Goal: Information Seeking & Learning: Learn about a topic

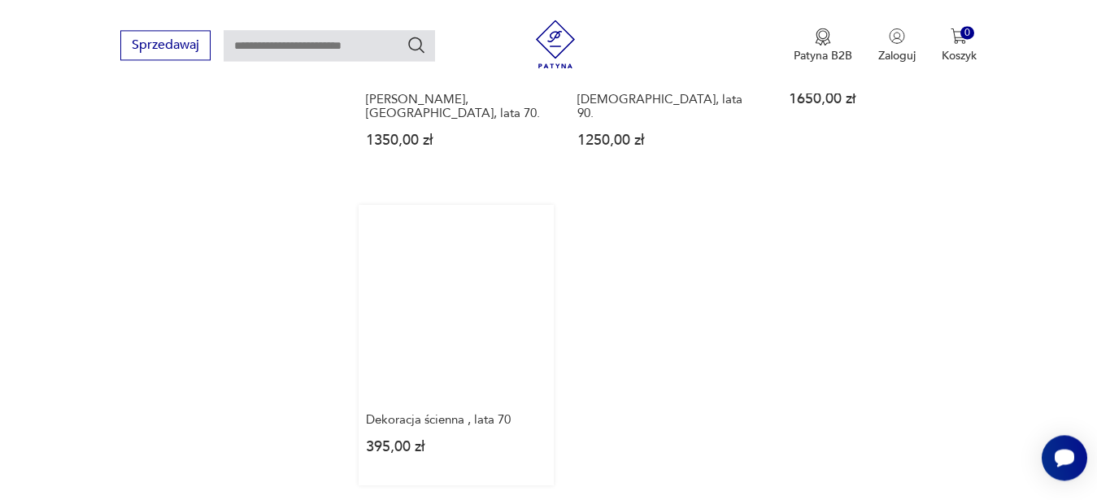
scroll to position [2210, 0]
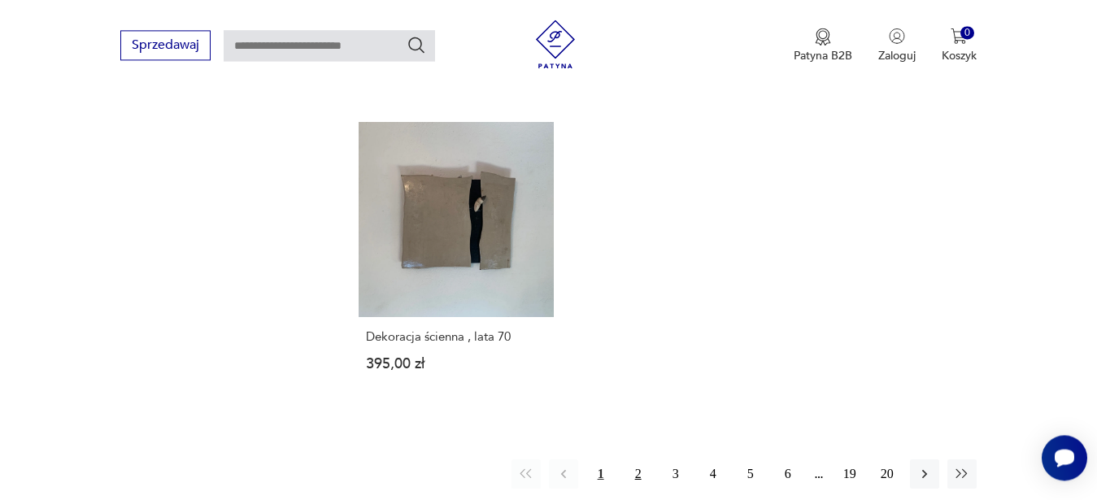
click at [633, 459] on button "2" at bounding box center [638, 473] width 29 height 29
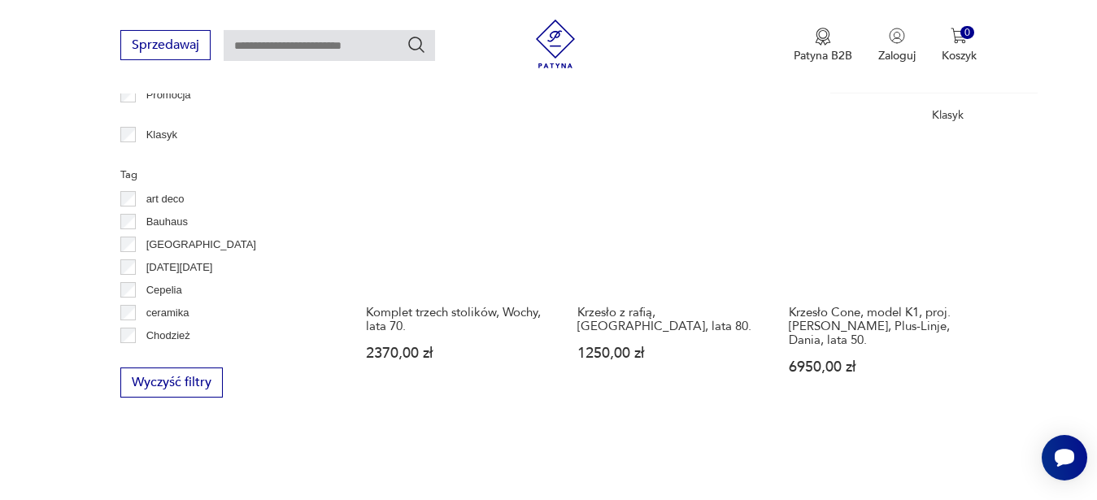
scroll to position [915, 0]
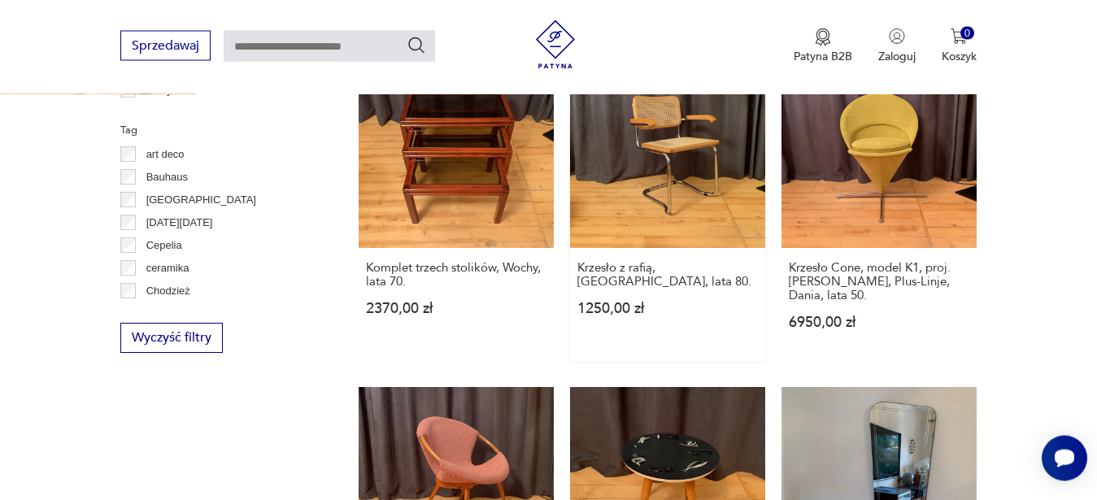
click at [680, 191] on link "Krzesło z rafią, [GEOGRAPHIC_DATA], lata 80. 1250,00 zł" at bounding box center [667, 207] width 195 height 308
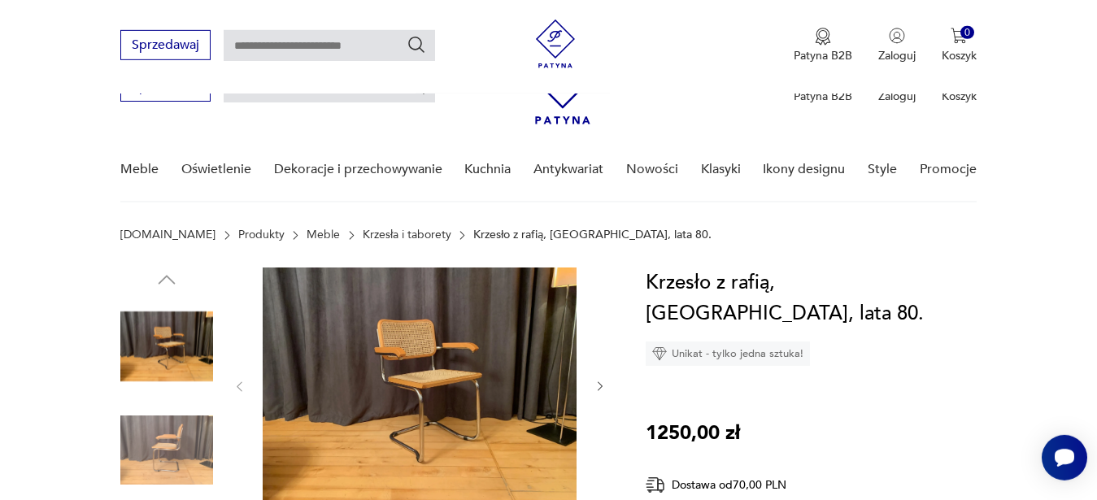
scroll to position [249, 0]
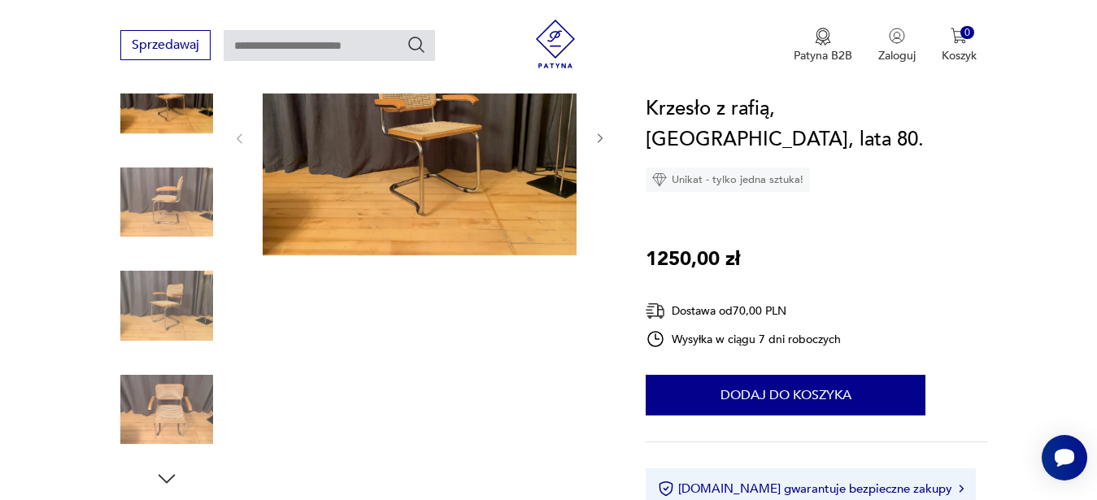
click at [602, 138] on icon "button" at bounding box center [599, 139] width 5 height 10
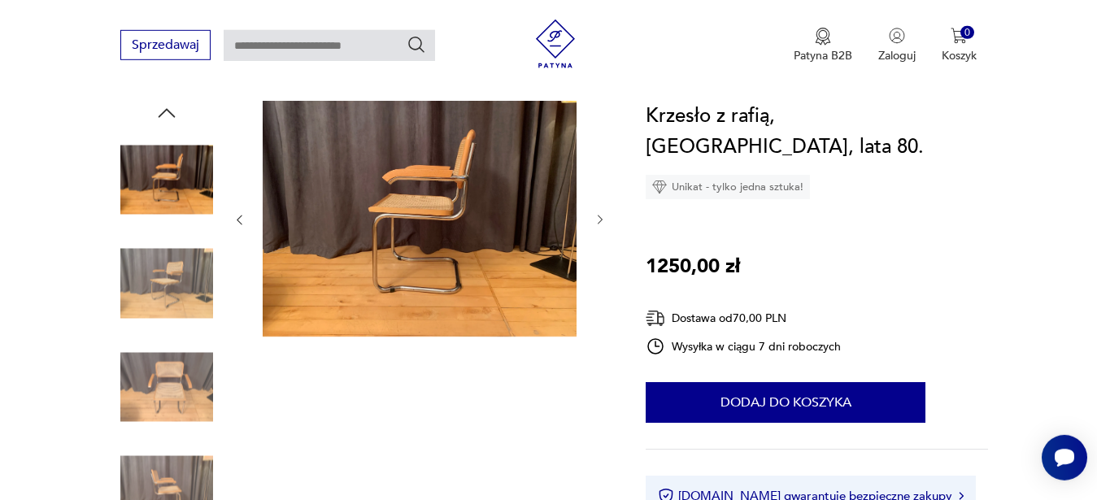
scroll to position [83, 0]
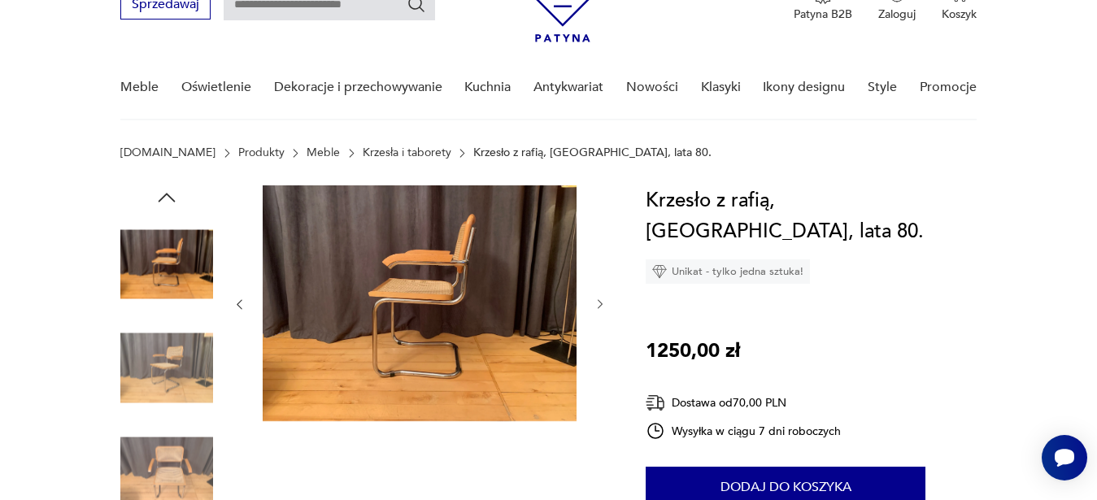
click at [597, 304] on icon "button" at bounding box center [600, 305] width 14 height 14
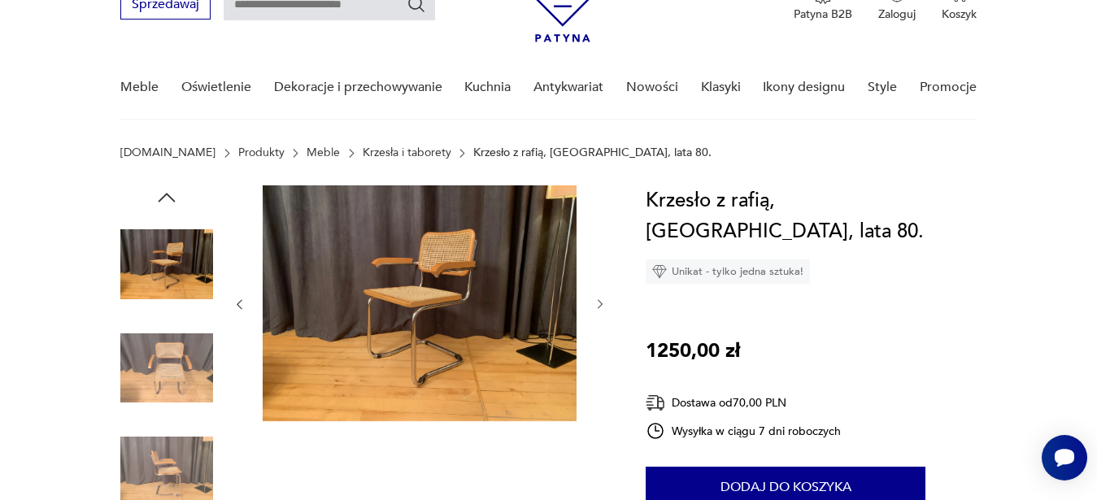
click at [602, 303] on icon "button" at bounding box center [599, 305] width 5 height 10
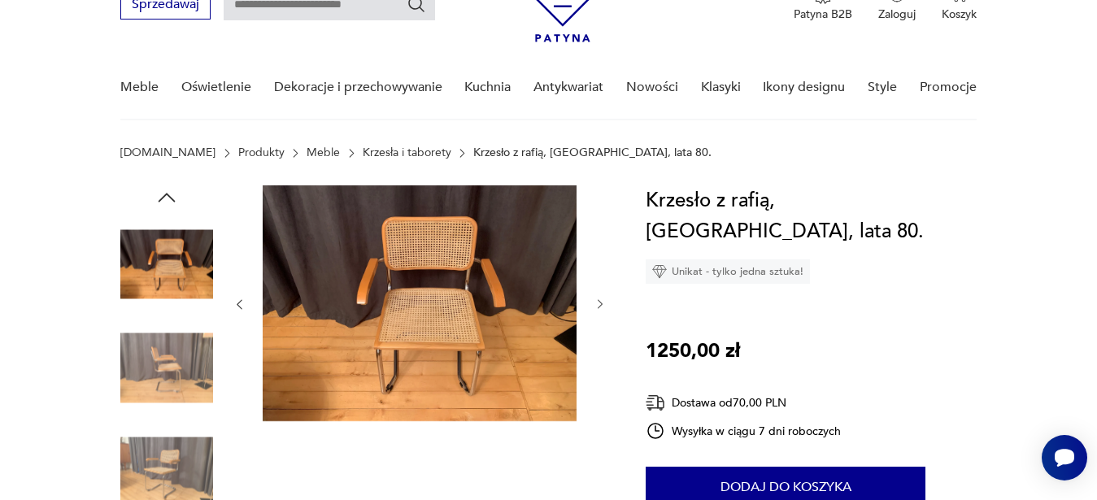
click at [602, 303] on icon "button" at bounding box center [599, 305] width 5 height 10
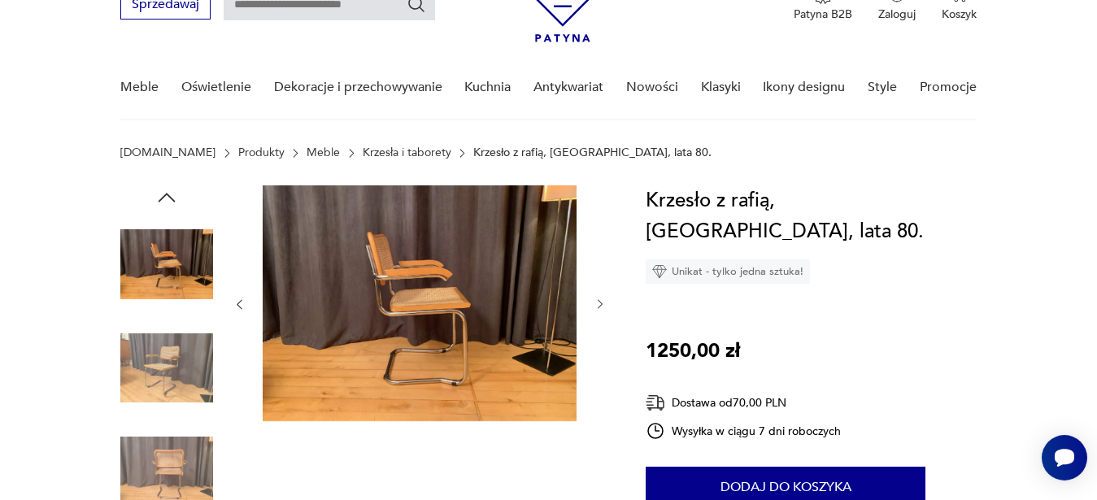
click at [602, 303] on icon "button" at bounding box center [599, 305] width 5 height 10
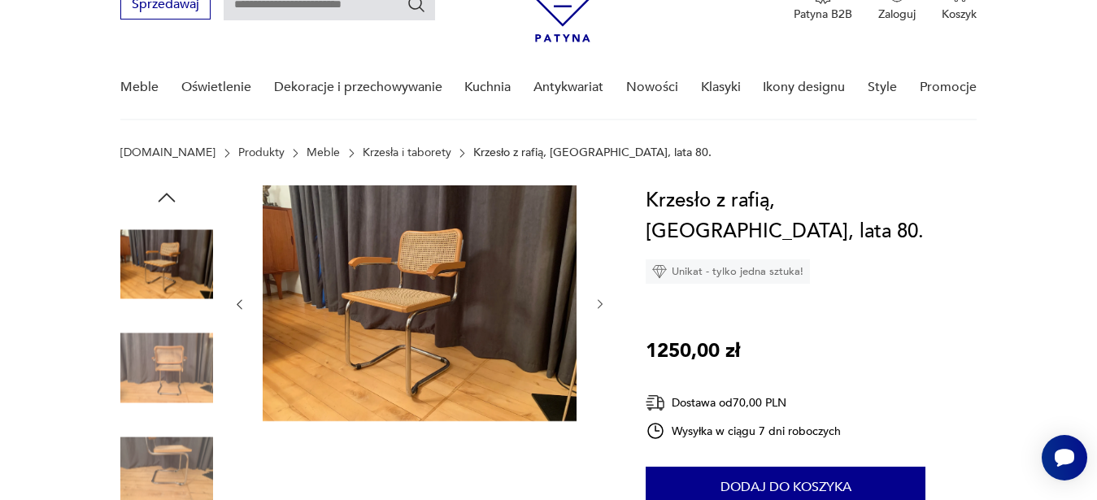
click at [602, 303] on icon "button" at bounding box center [599, 305] width 5 height 10
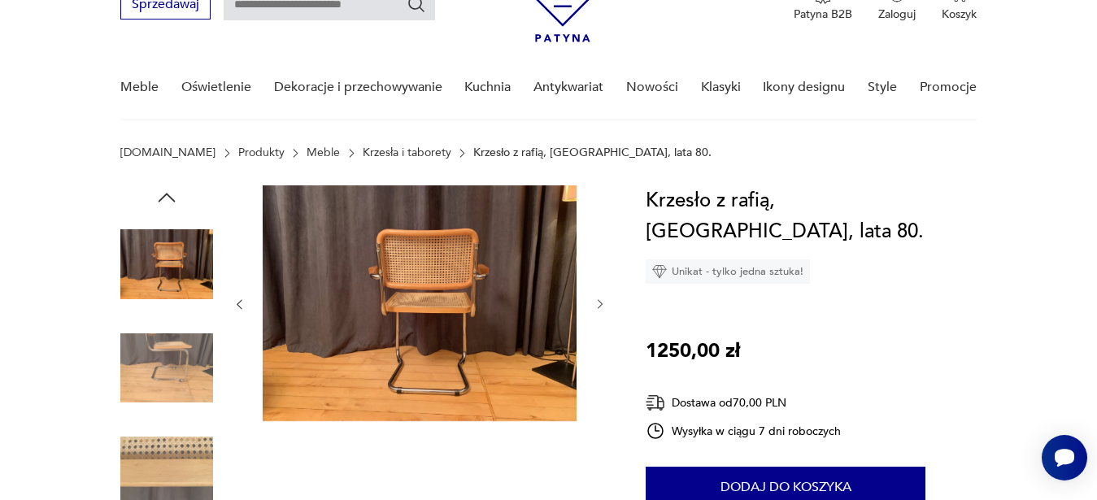
click at [602, 303] on icon "button" at bounding box center [599, 305] width 5 height 10
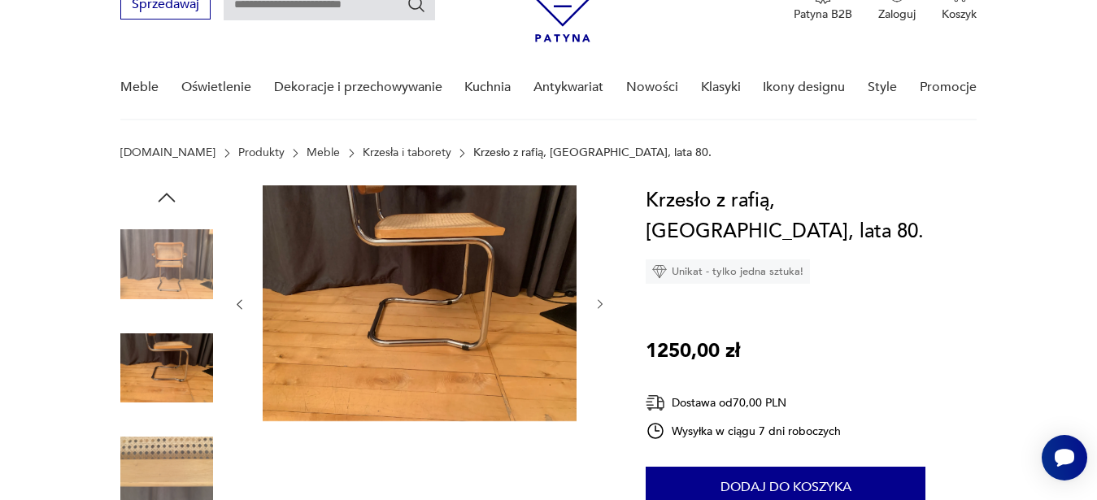
click at [602, 303] on icon "button" at bounding box center [599, 305] width 5 height 10
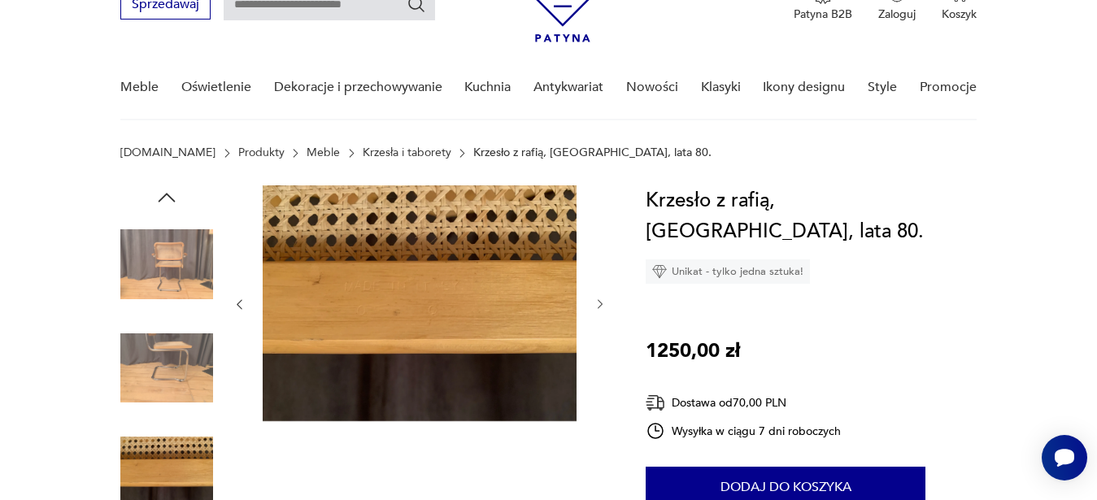
click at [602, 303] on icon "button" at bounding box center [599, 305] width 5 height 10
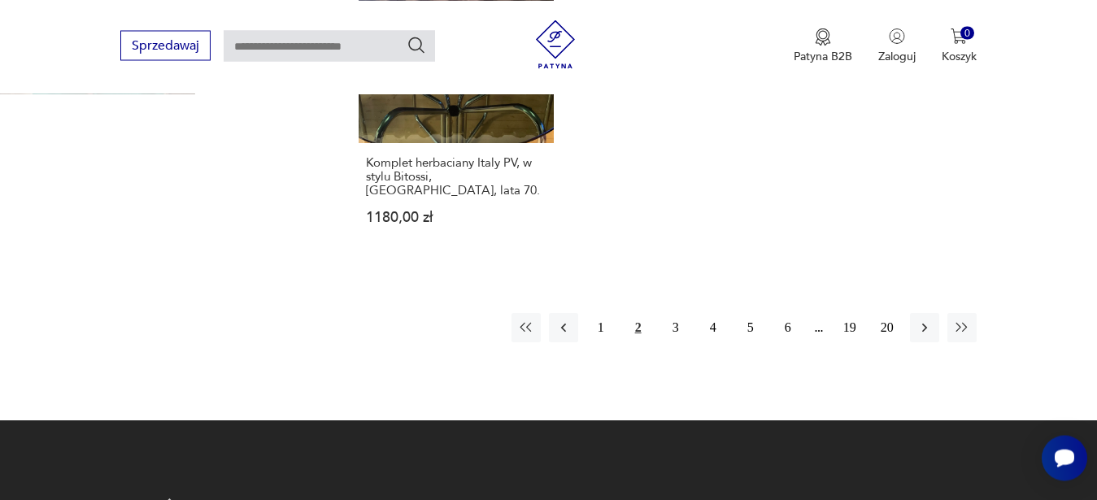
scroll to position [2358, 0]
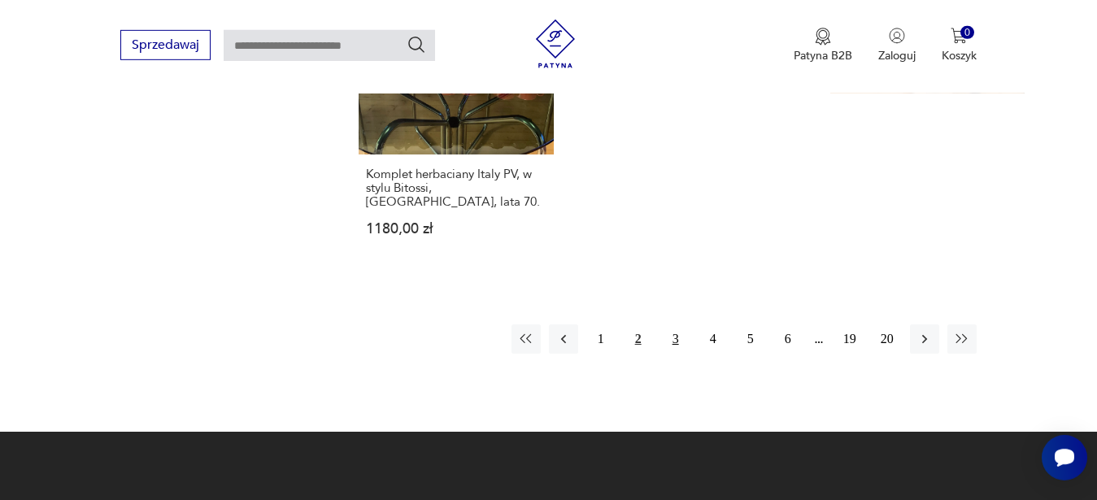
click at [676, 324] on button "3" at bounding box center [675, 338] width 29 height 29
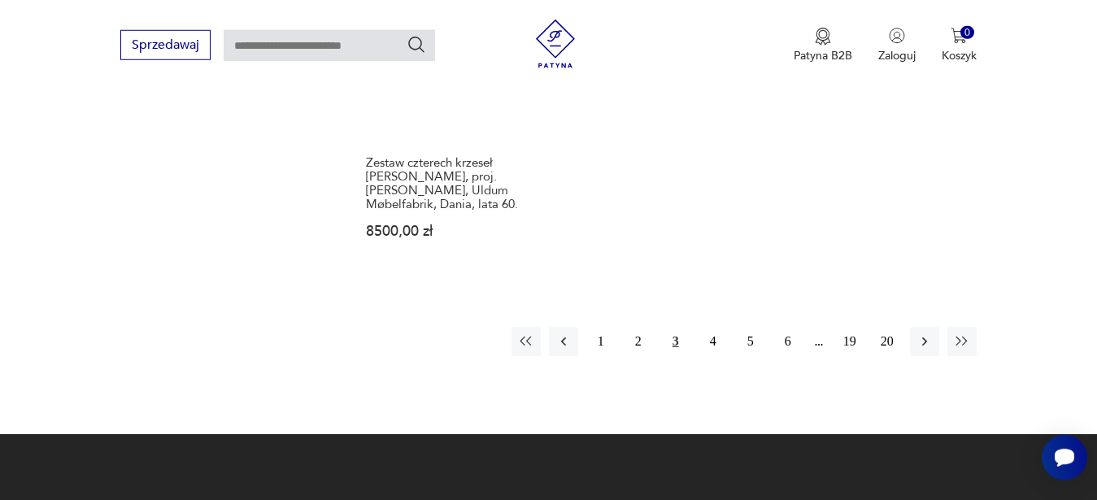
scroll to position [2409, 0]
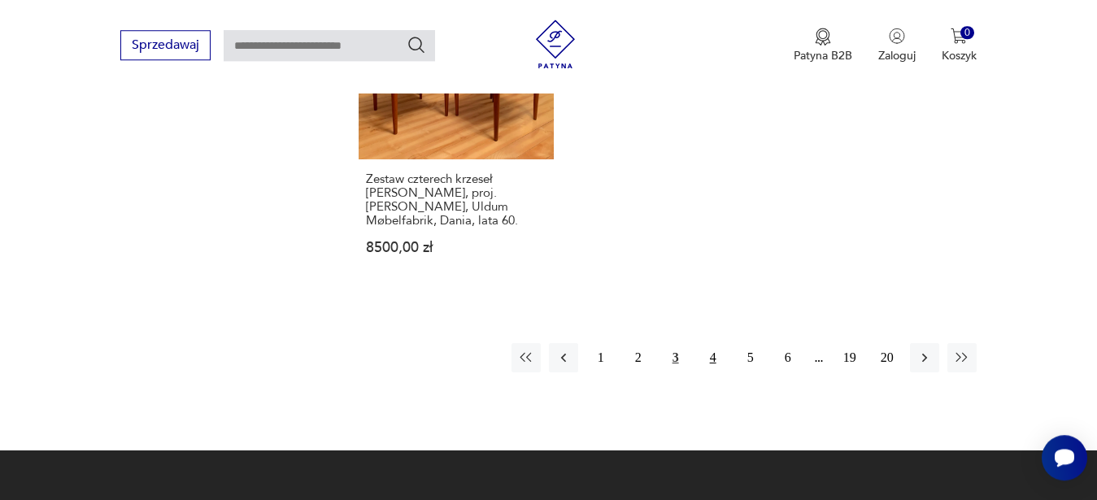
click at [719, 343] on button "4" at bounding box center [712, 357] width 29 height 29
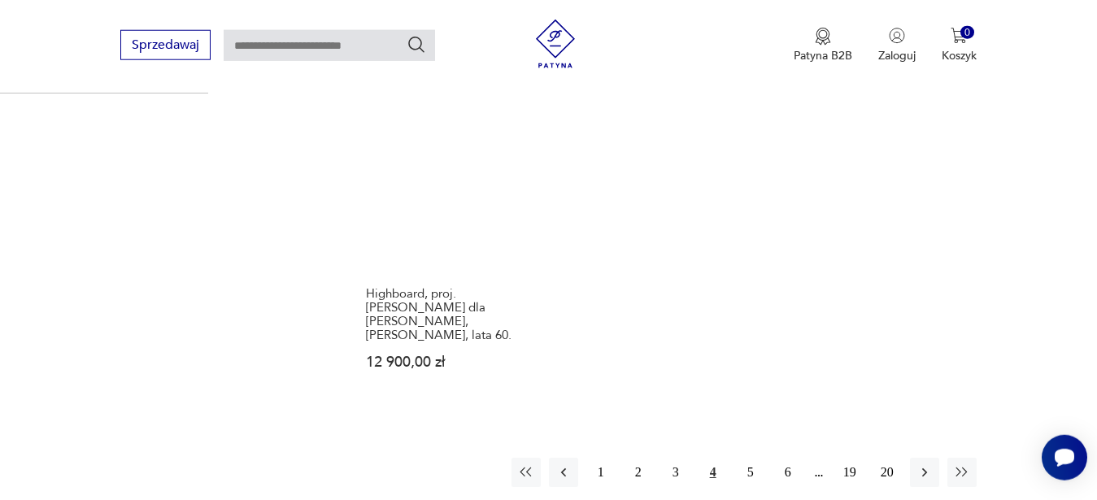
scroll to position [2325, 0]
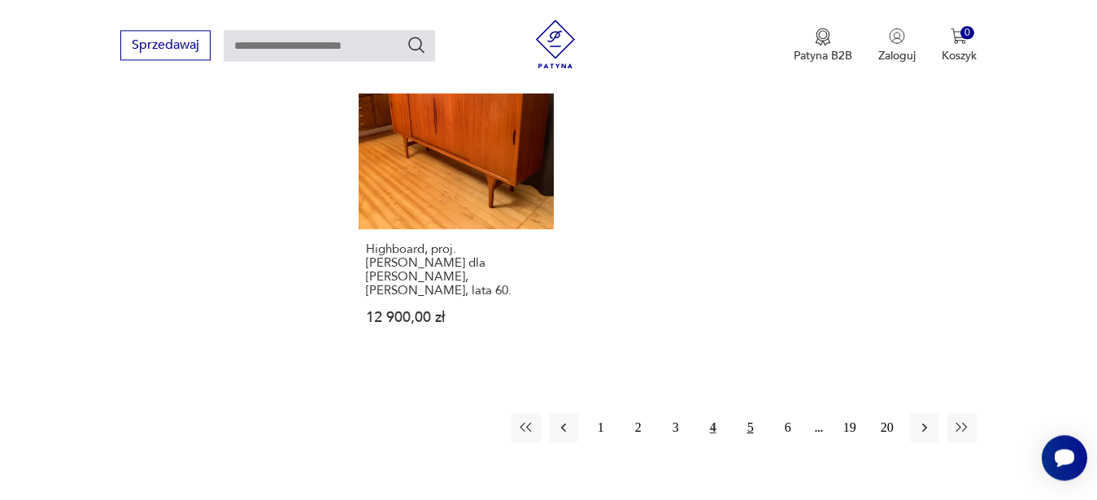
click at [742, 413] on button "5" at bounding box center [750, 427] width 29 height 29
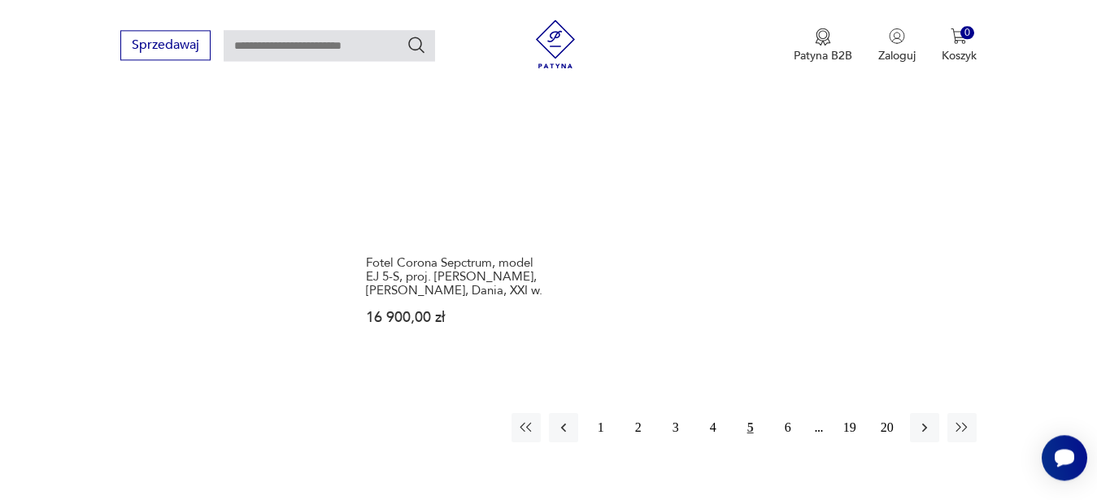
scroll to position [2357, 0]
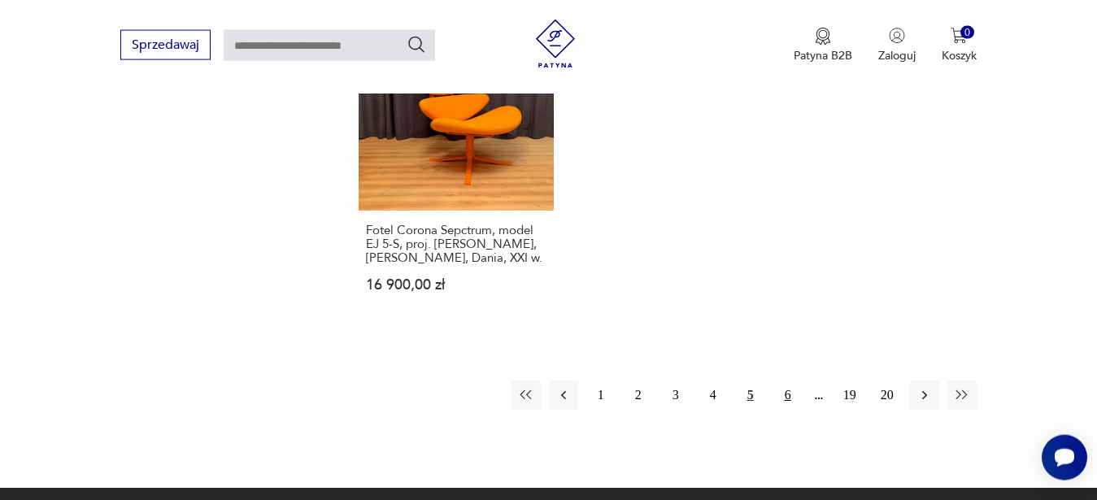
click at [795, 380] on button "6" at bounding box center [787, 394] width 29 height 29
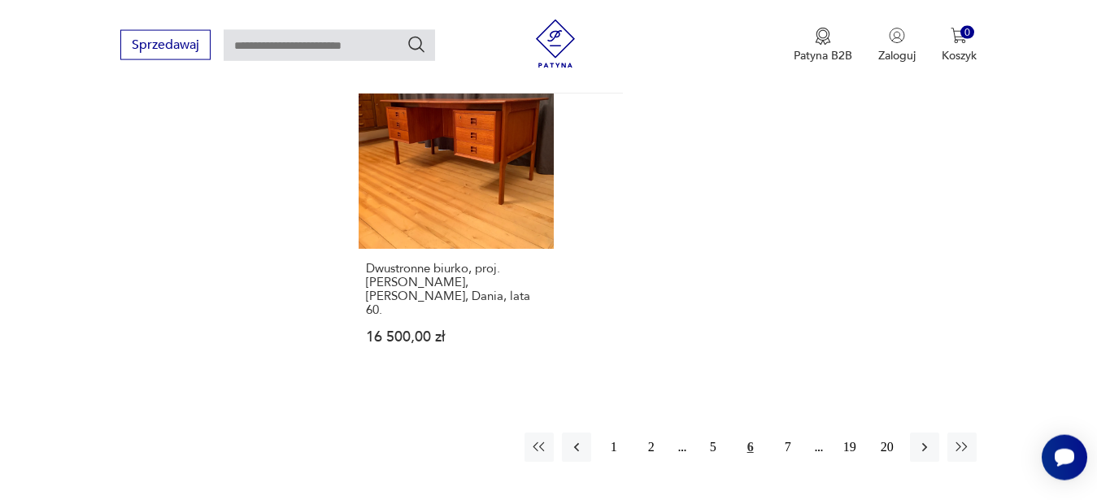
scroll to position [2212, 0]
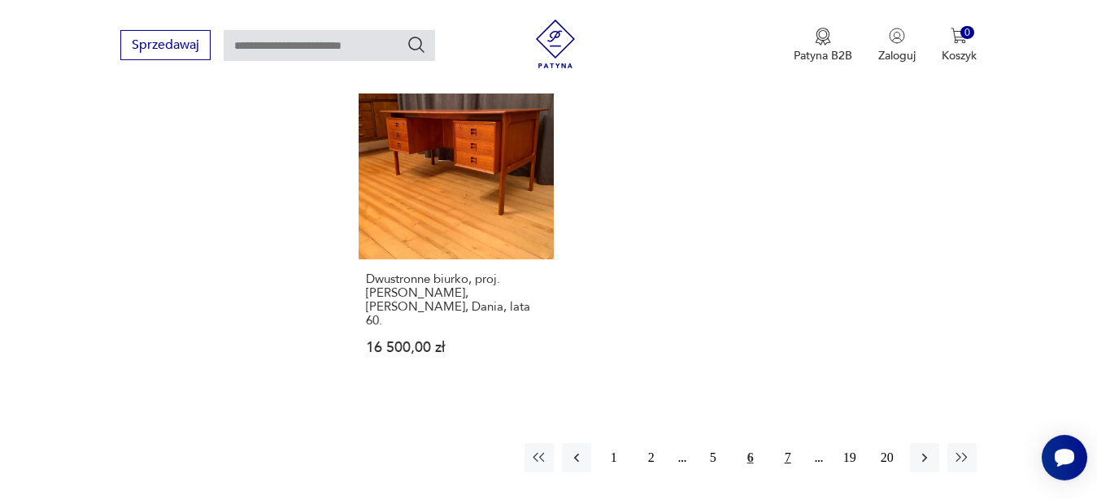
click at [791, 443] on button "7" at bounding box center [787, 457] width 29 height 29
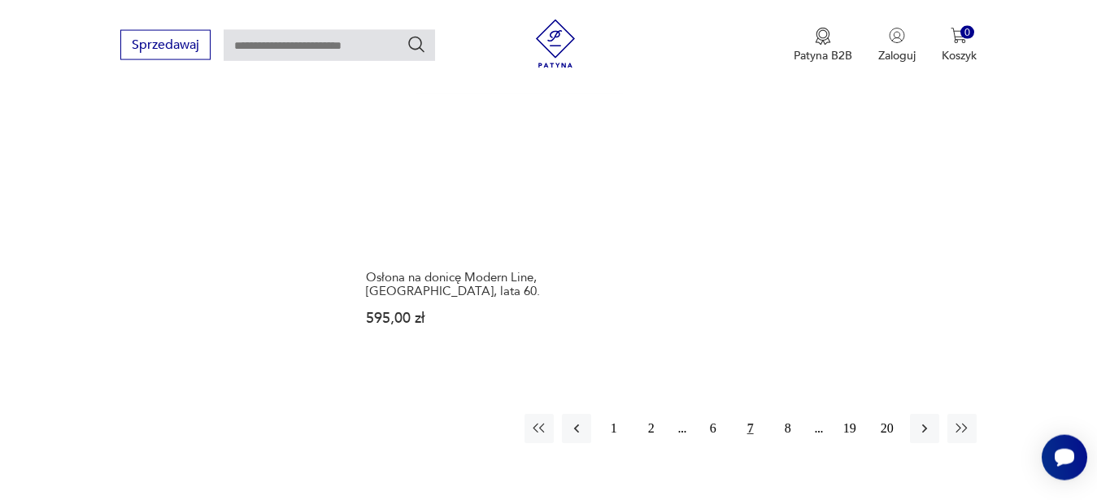
scroll to position [2342, 0]
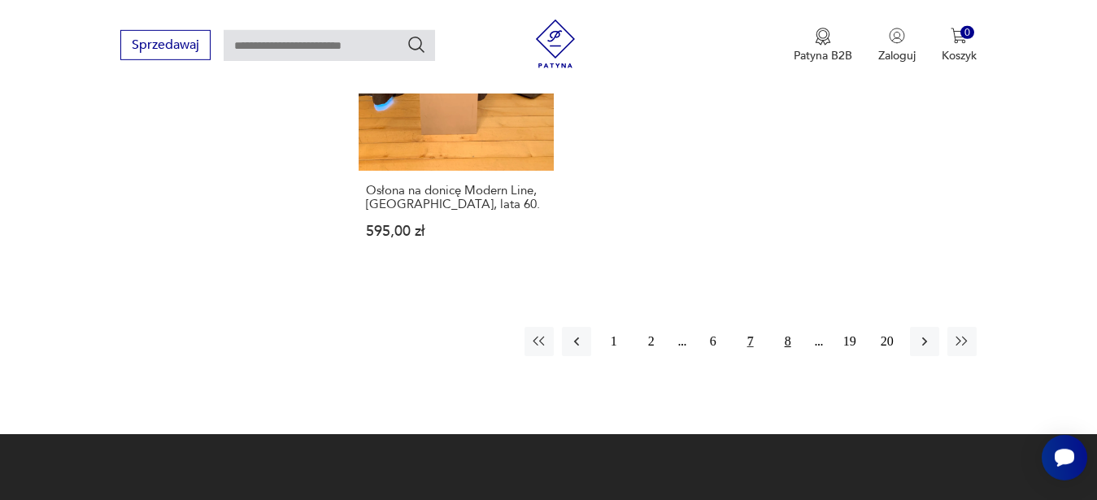
click at [790, 327] on button "8" at bounding box center [787, 341] width 29 height 29
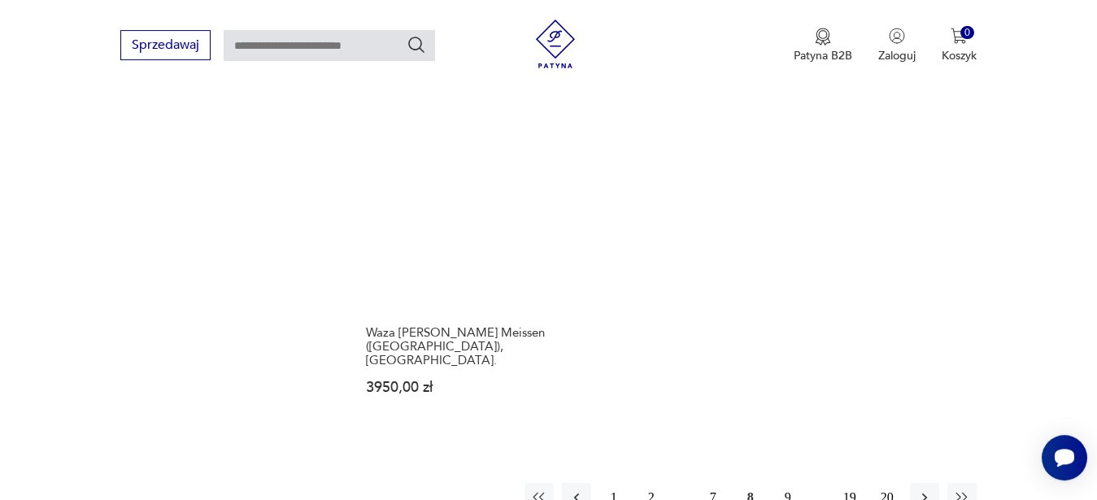
scroll to position [2210, 0]
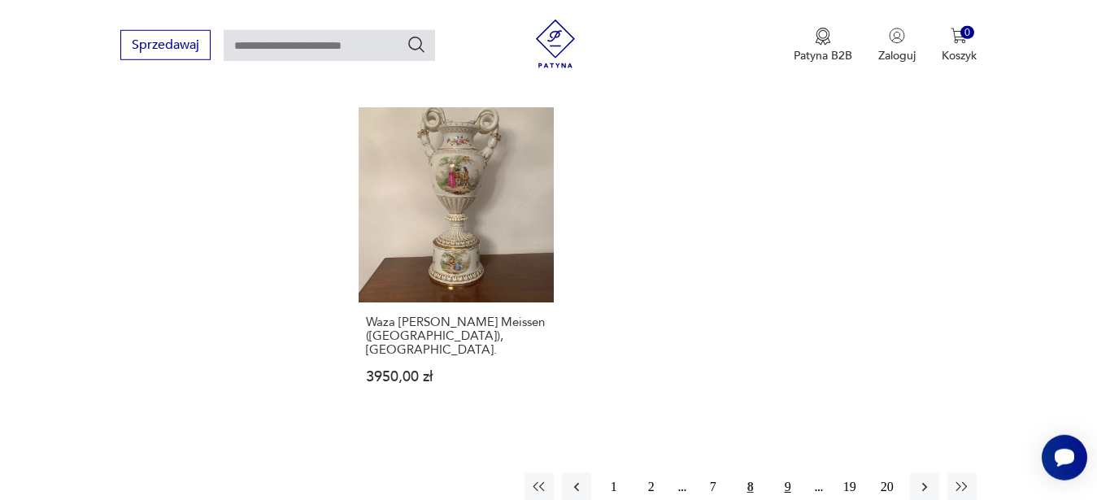
click at [788, 472] on button "9" at bounding box center [787, 486] width 29 height 29
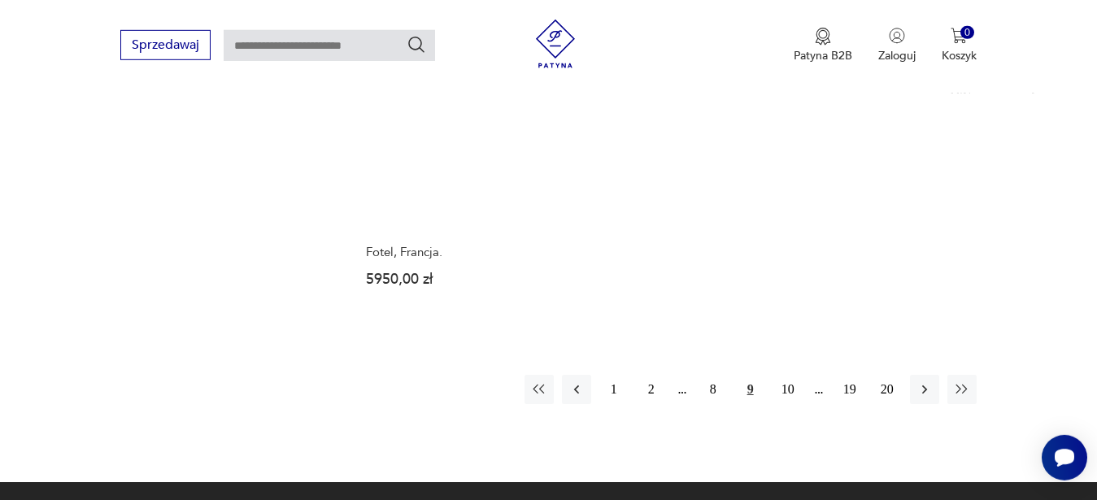
scroll to position [2305, 0]
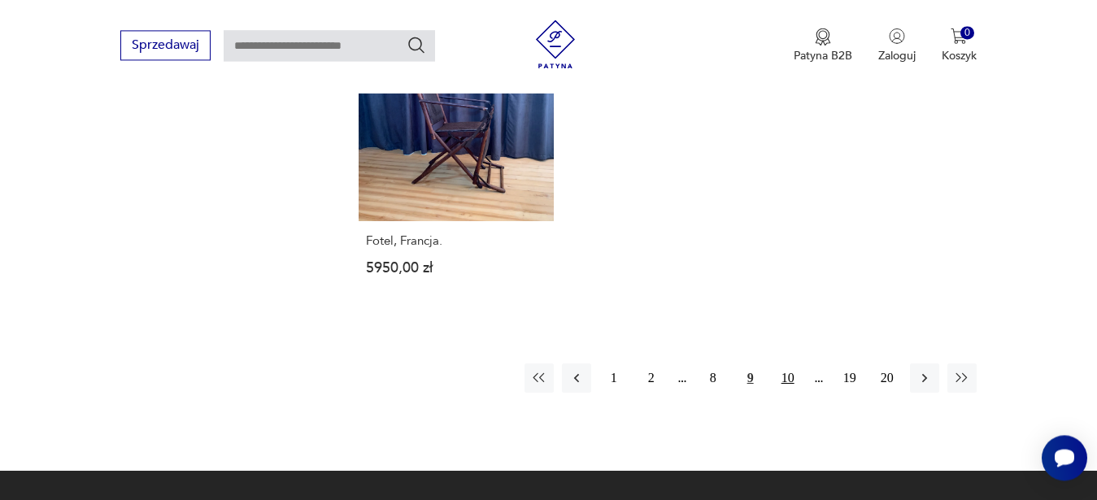
click at [786, 363] on button "10" at bounding box center [787, 377] width 29 height 29
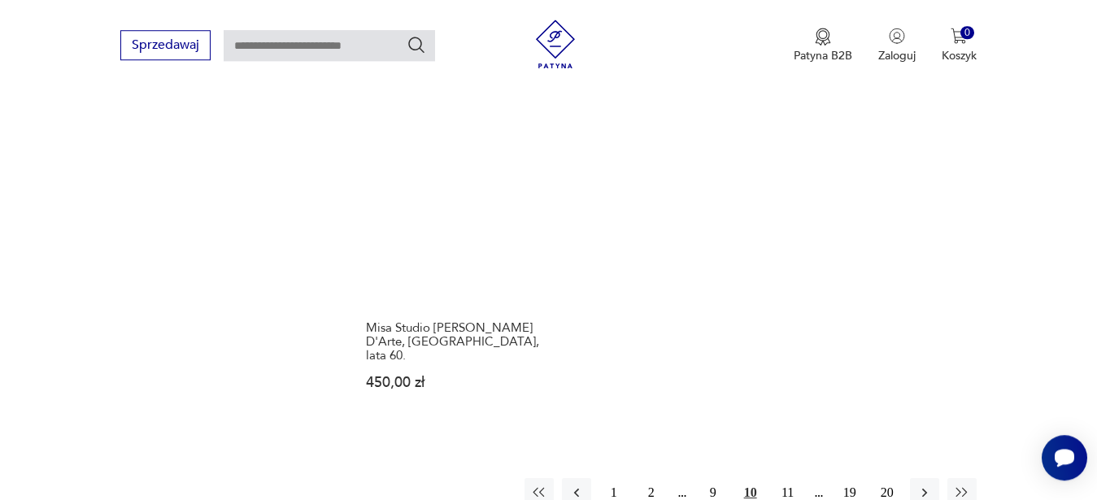
scroll to position [2224, 0]
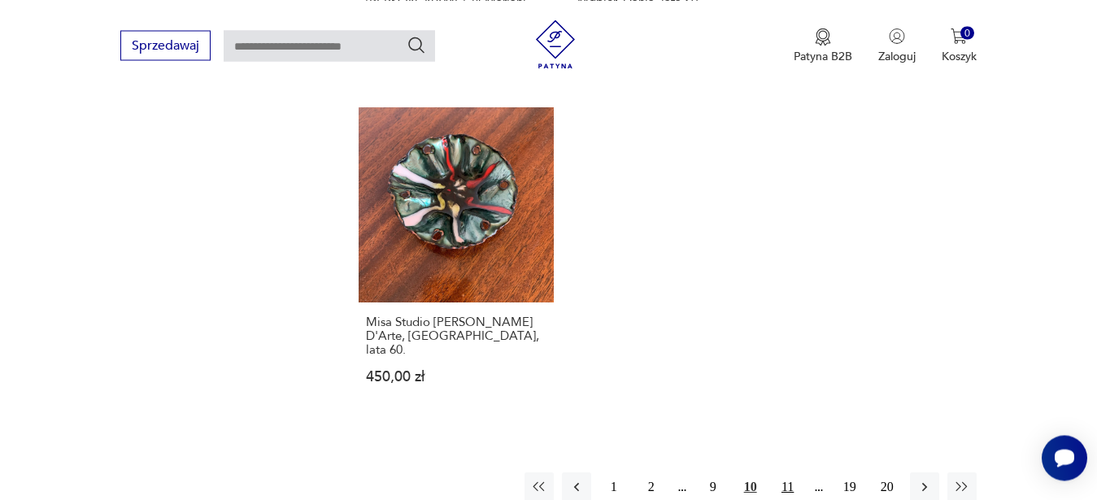
click at [793, 472] on button "11" at bounding box center [787, 486] width 29 height 29
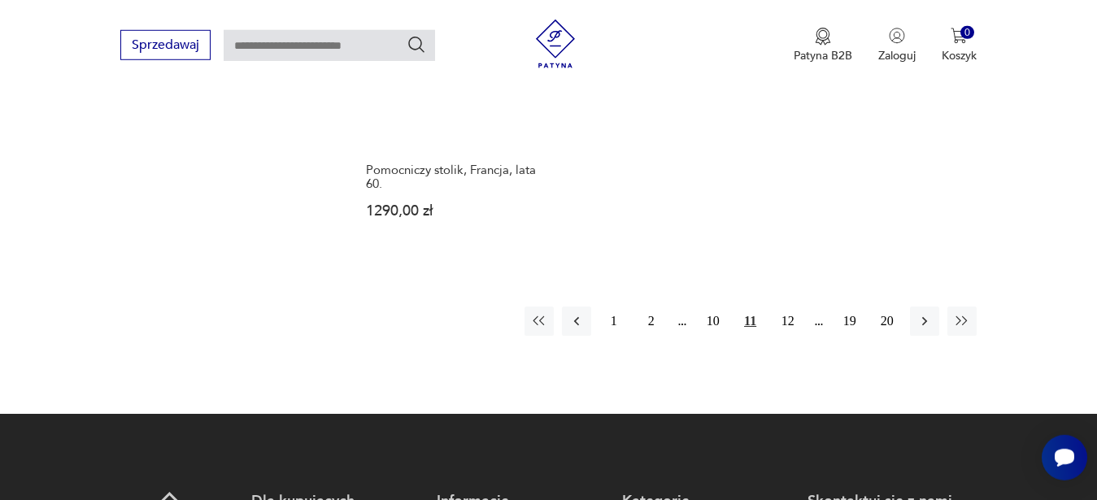
scroll to position [2392, 0]
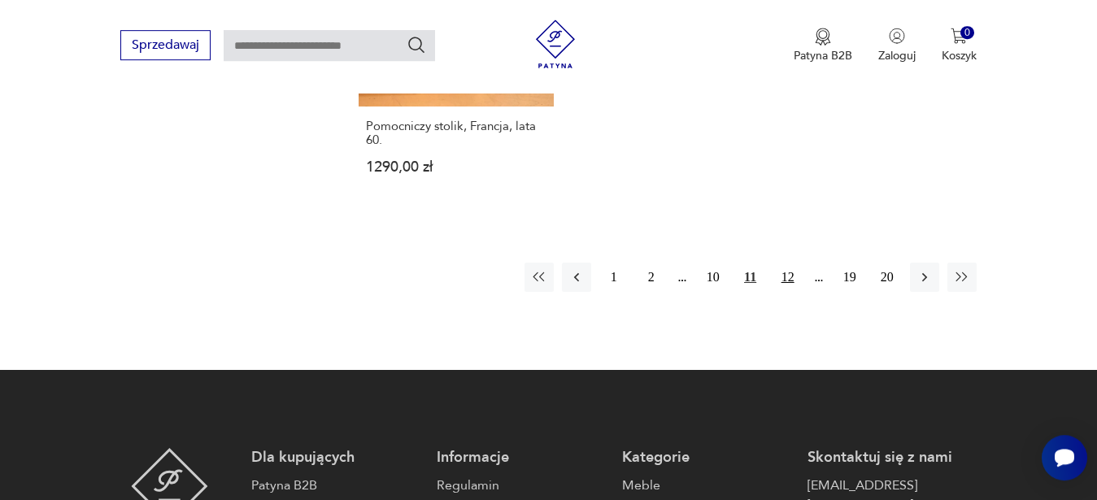
click at [796, 263] on button "12" at bounding box center [787, 277] width 29 height 29
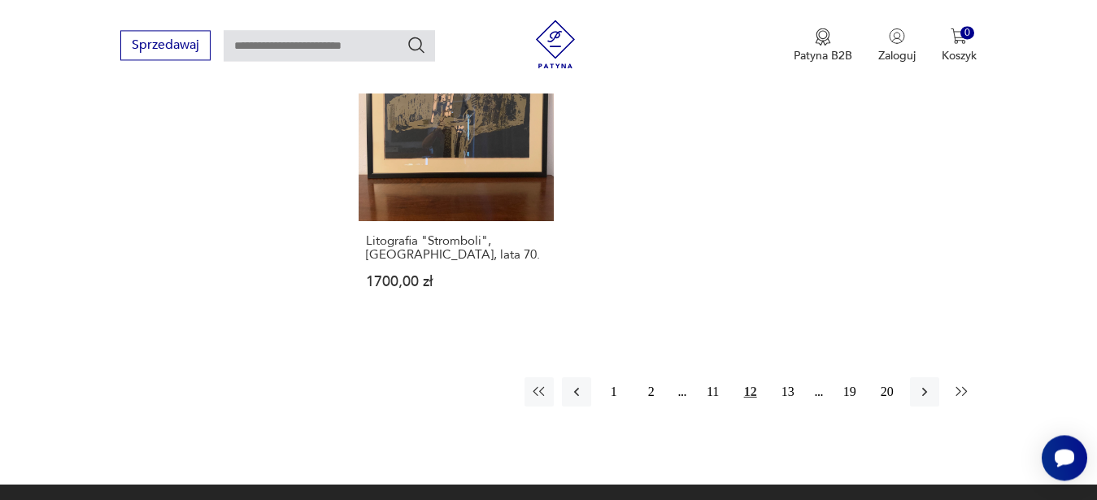
scroll to position [2258, 0]
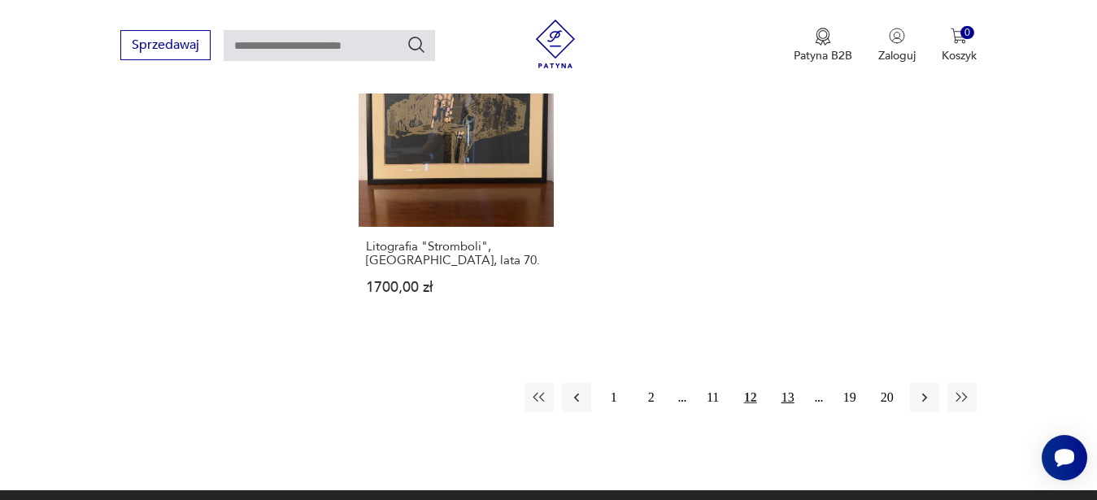
click at [789, 383] on button "13" at bounding box center [787, 397] width 29 height 29
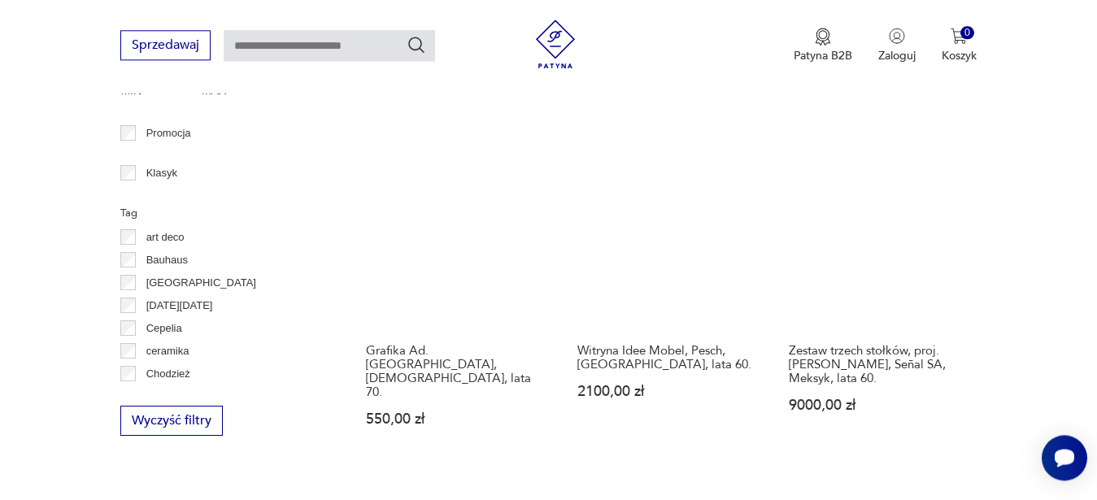
scroll to position [837, 0]
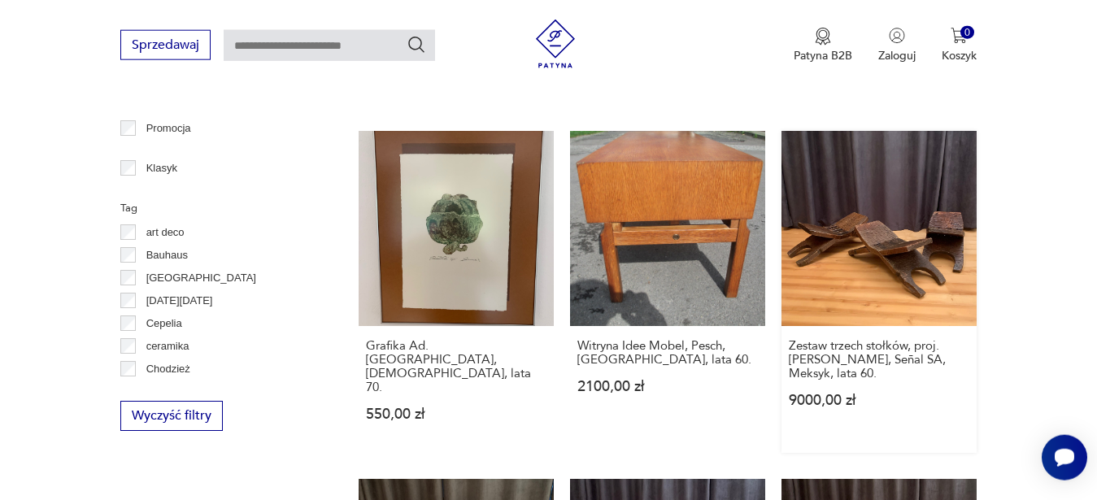
click at [956, 241] on link "Zestaw trzech stołków, proj. [PERSON_NAME], Señal SA, Meksyk, lata 60. 9000,00 …" at bounding box center [878, 292] width 195 height 322
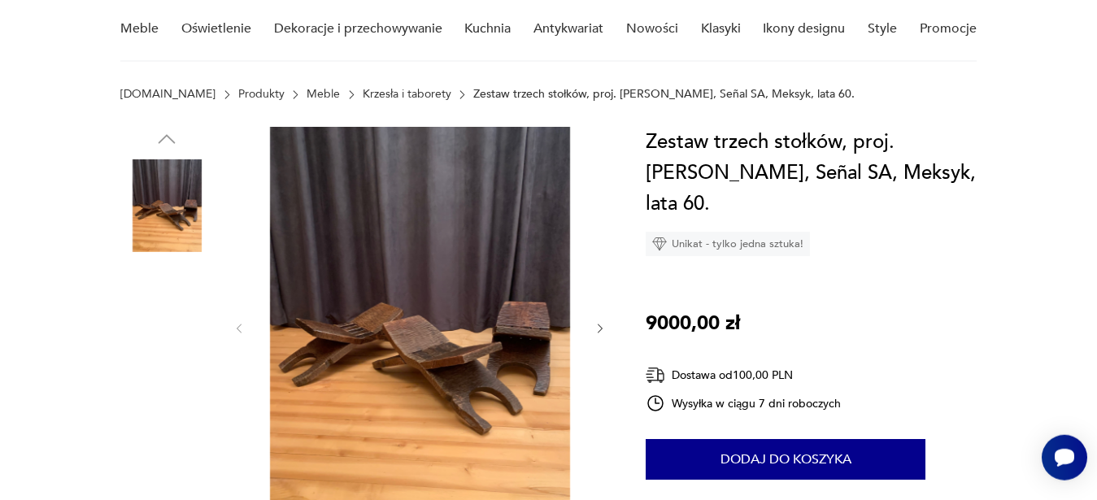
scroll to position [166, 0]
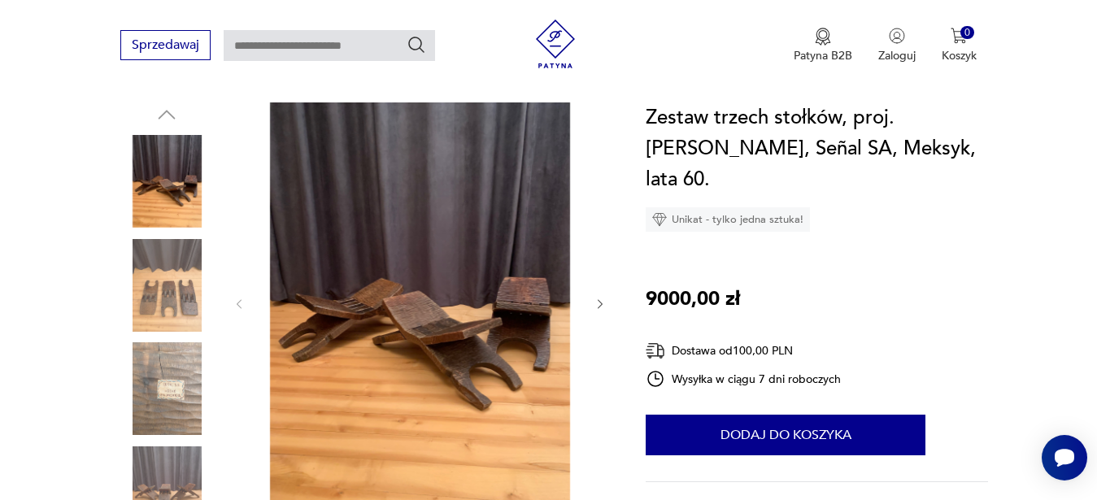
click at [184, 283] on img at bounding box center [166, 285] width 93 height 93
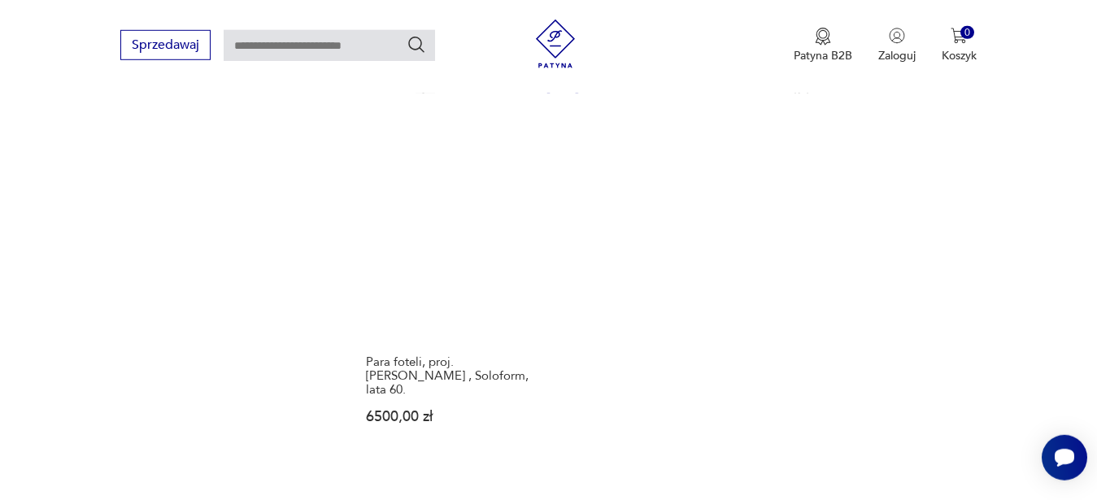
scroll to position [2286, 0]
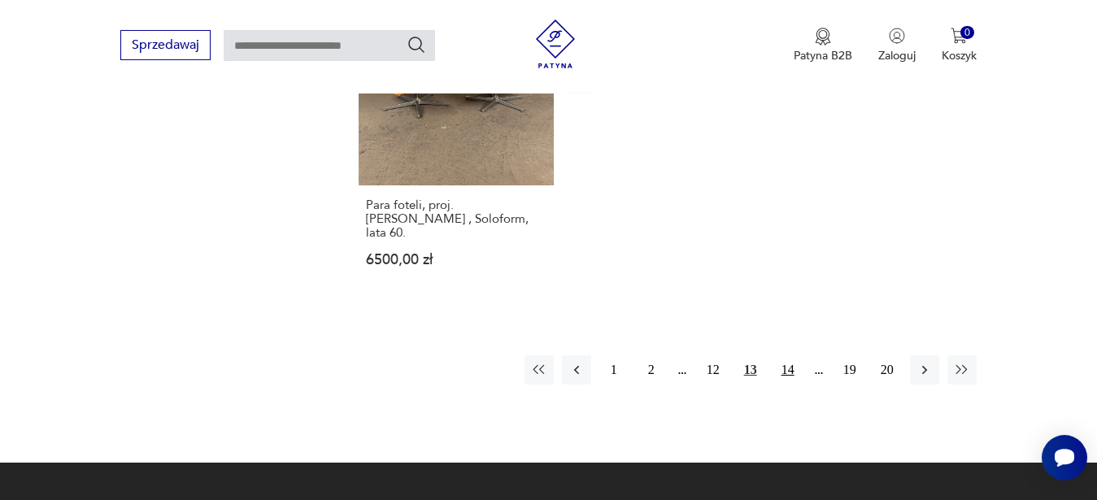
click at [780, 355] on button "14" at bounding box center [787, 369] width 29 height 29
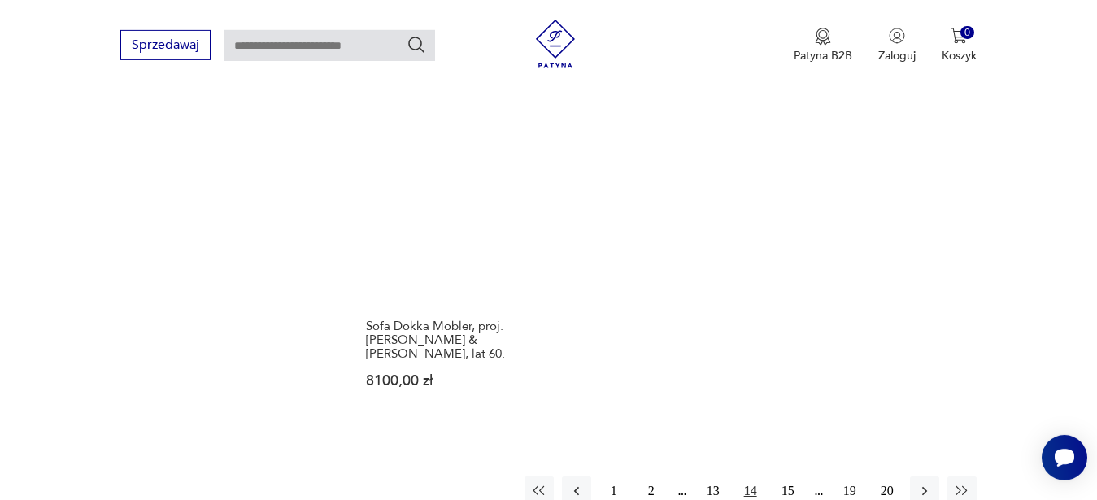
scroll to position [2212, 0]
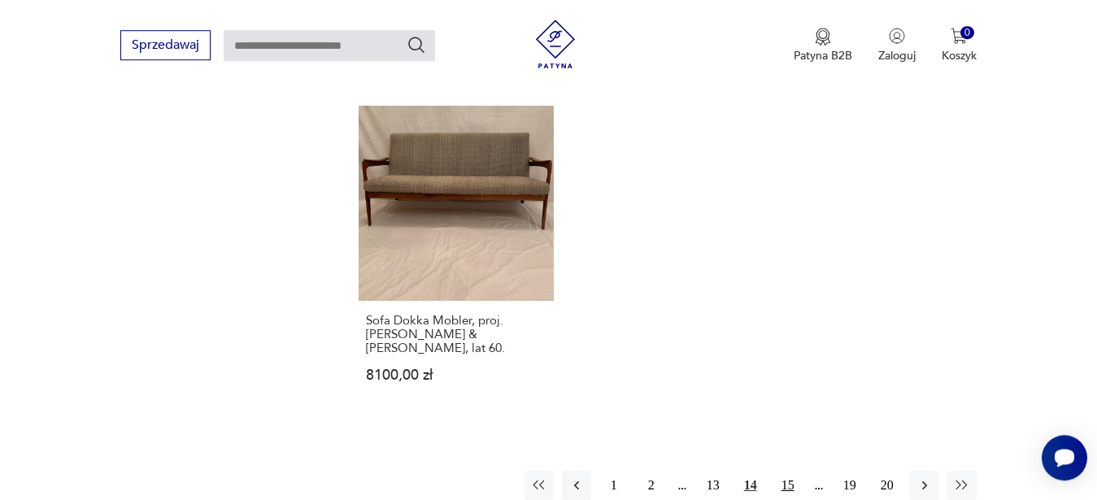
click at [790, 471] on button "15" at bounding box center [787, 485] width 29 height 29
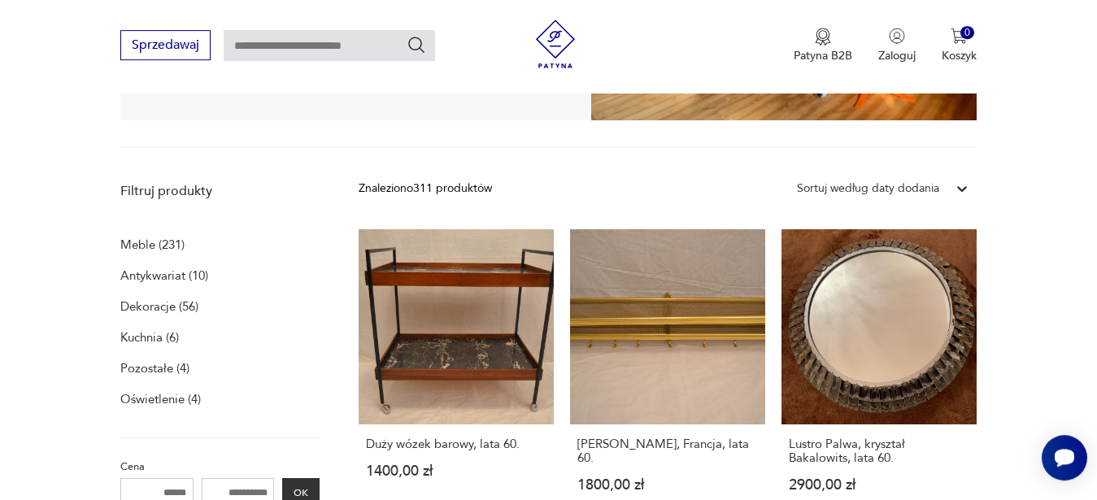
scroll to position [399, 0]
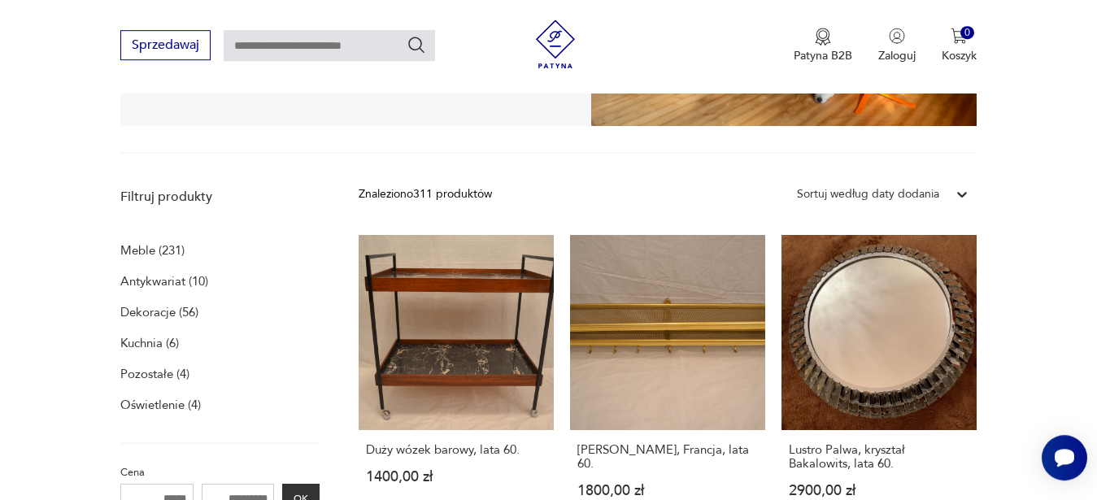
drag, startPoint x: 1109, startPoint y: 11, endPoint x: 1110, endPoint y: 30, distance: 19.5
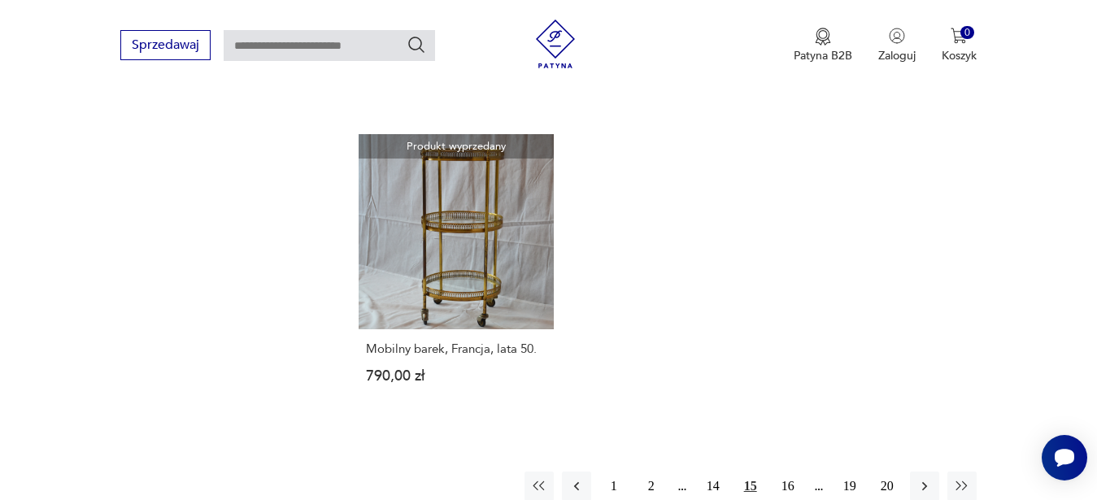
scroll to position [2199, 0]
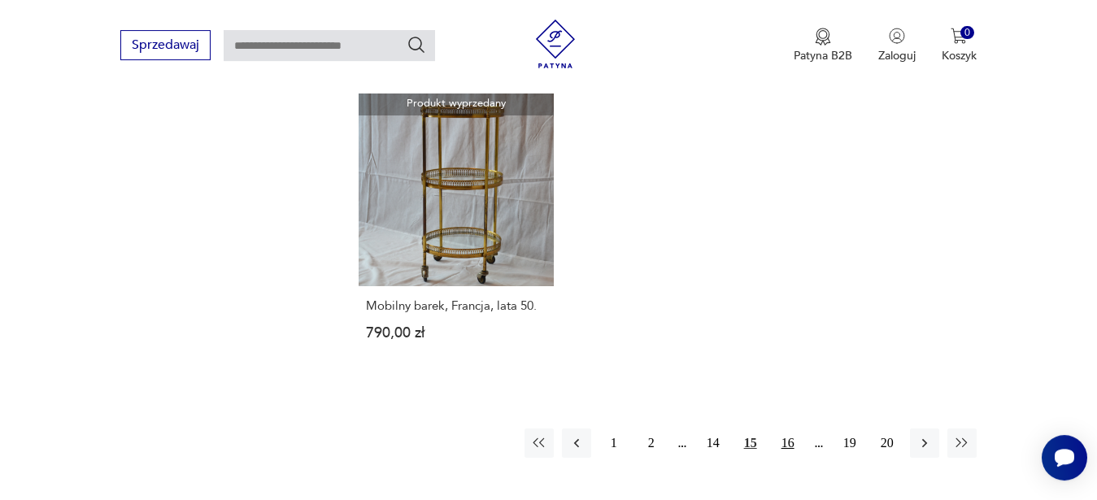
click at [790, 428] on button "16" at bounding box center [787, 442] width 29 height 29
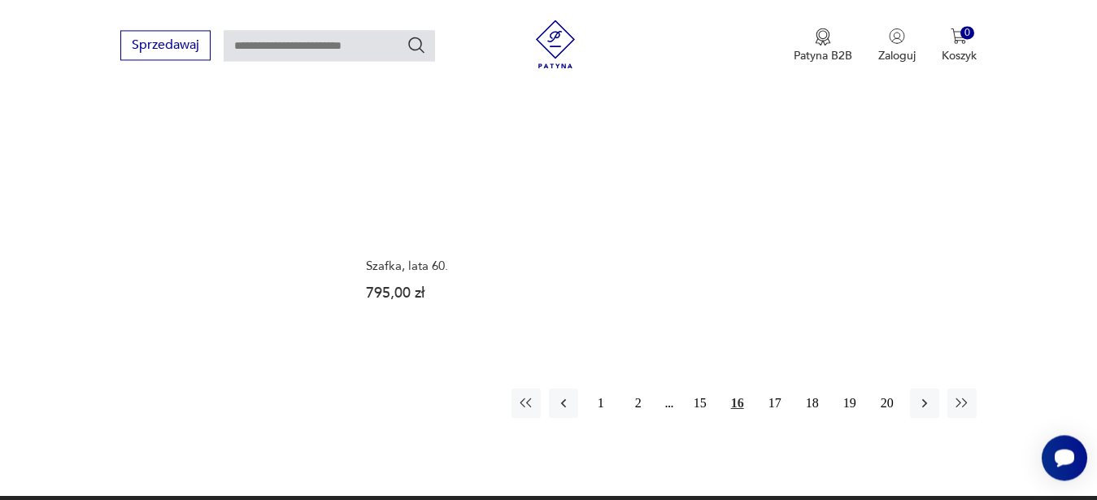
scroll to position [2201, 0]
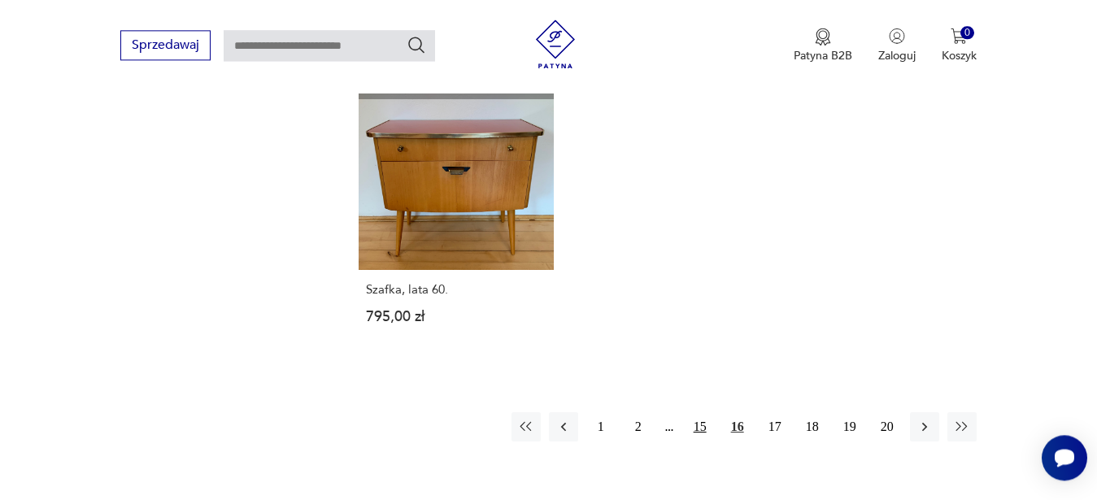
click at [701, 412] on button "15" at bounding box center [699, 426] width 29 height 29
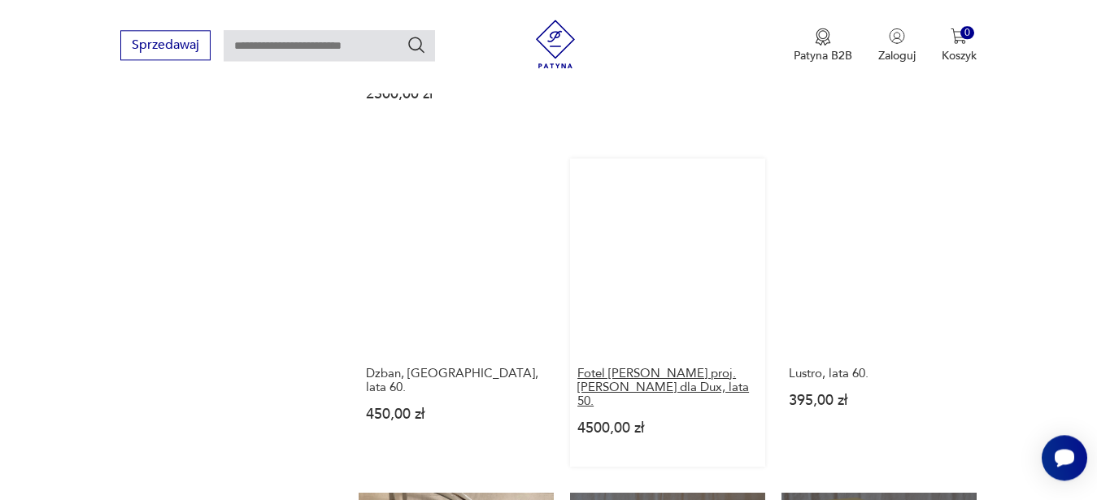
scroll to position [1496, 0]
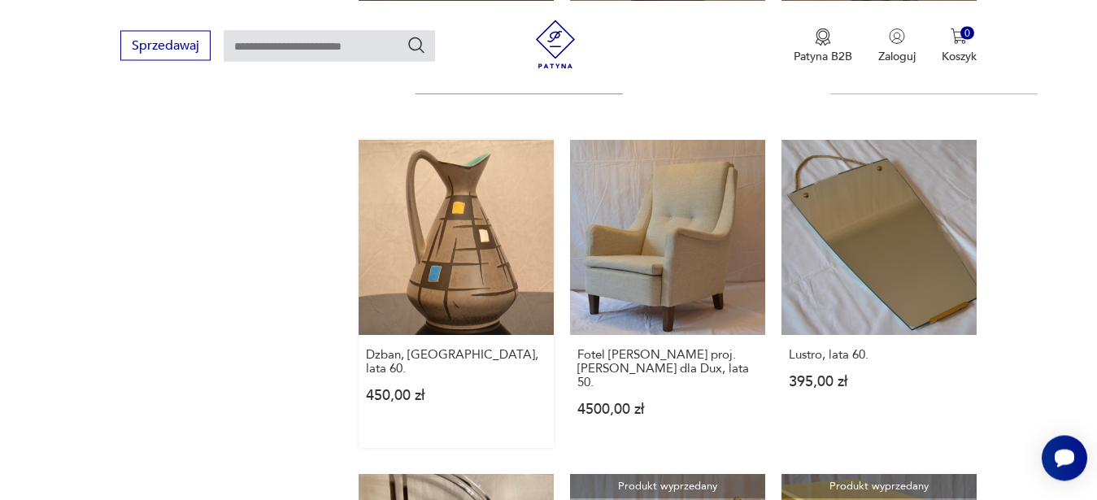
click at [486, 249] on link "Dzban, [GEOGRAPHIC_DATA], lata 60. 450,00 zł" at bounding box center [455, 294] width 195 height 308
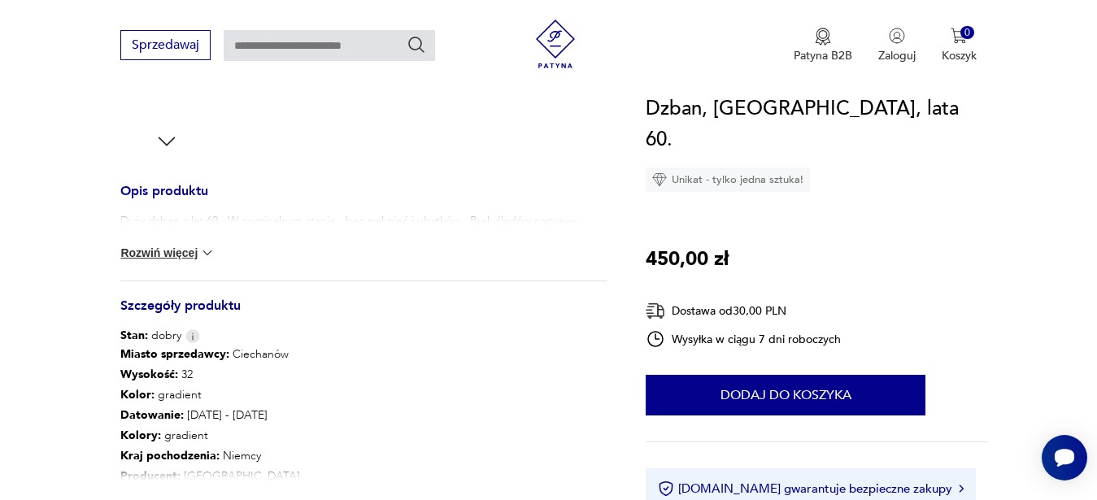
scroll to position [663, 0]
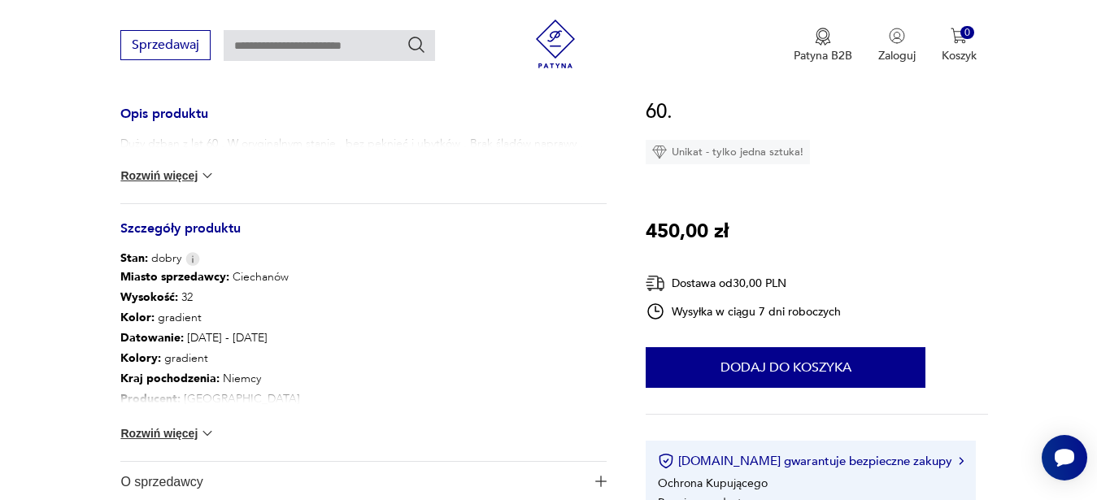
click at [211, 429] on img at bounding box center [207, 433] width 16 height 16
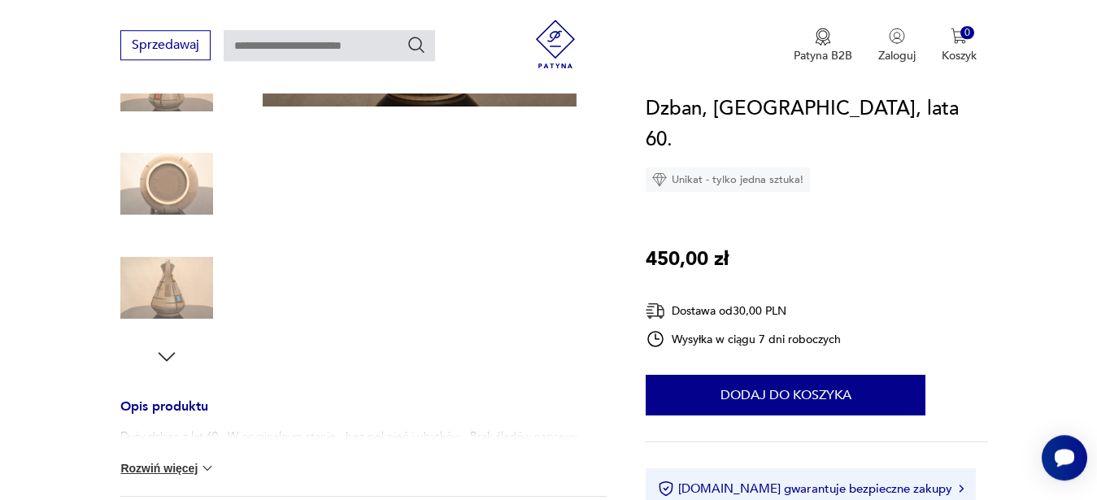
scroll to position [332, 0]
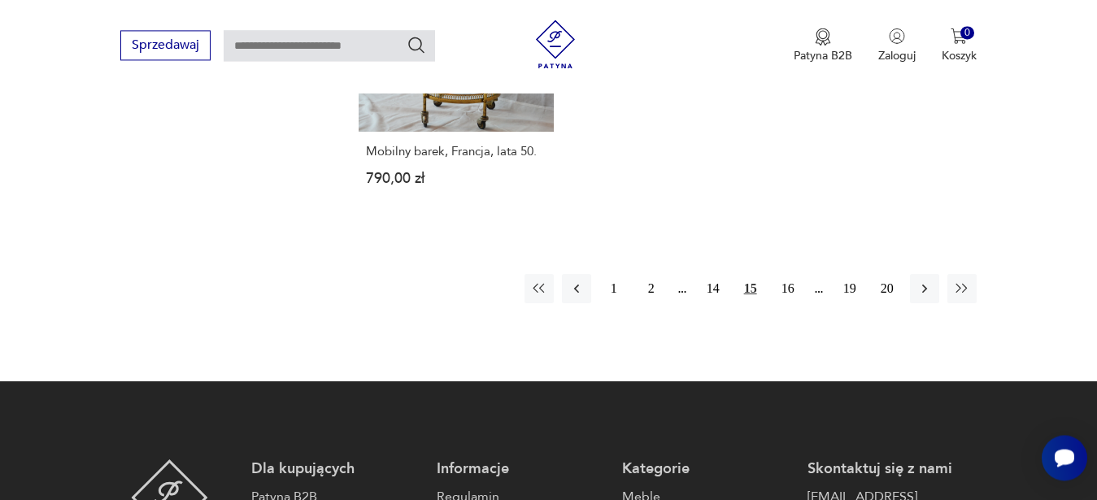
scroll to position [2244, 0]
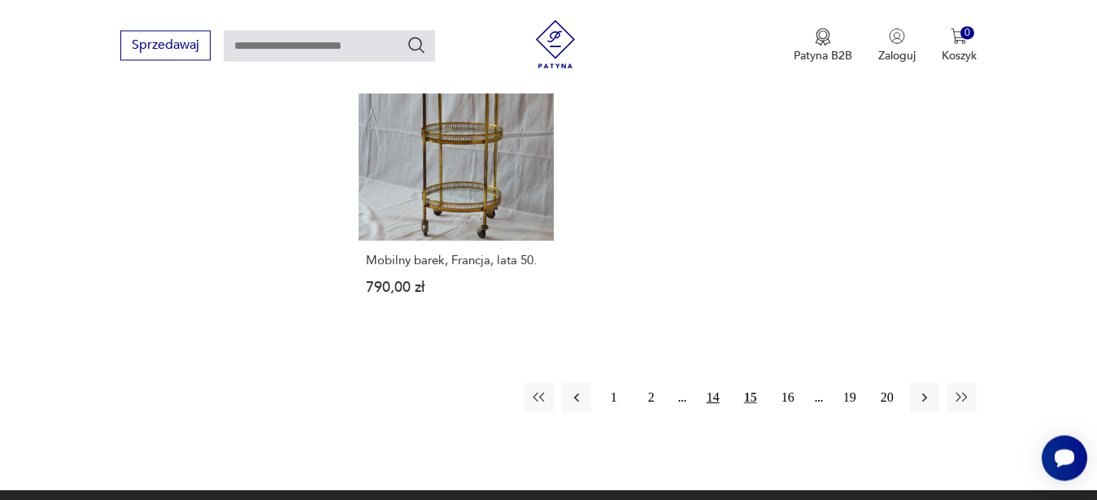
click at [719, 383] on button "14" at bounding box center [712, 397] width 29 height 29
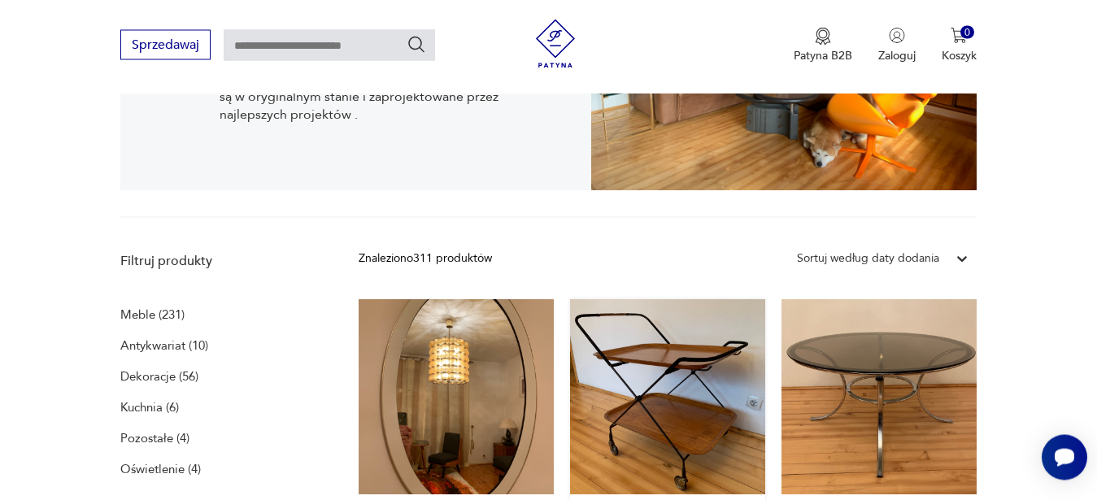
scroll to position [501, 0]
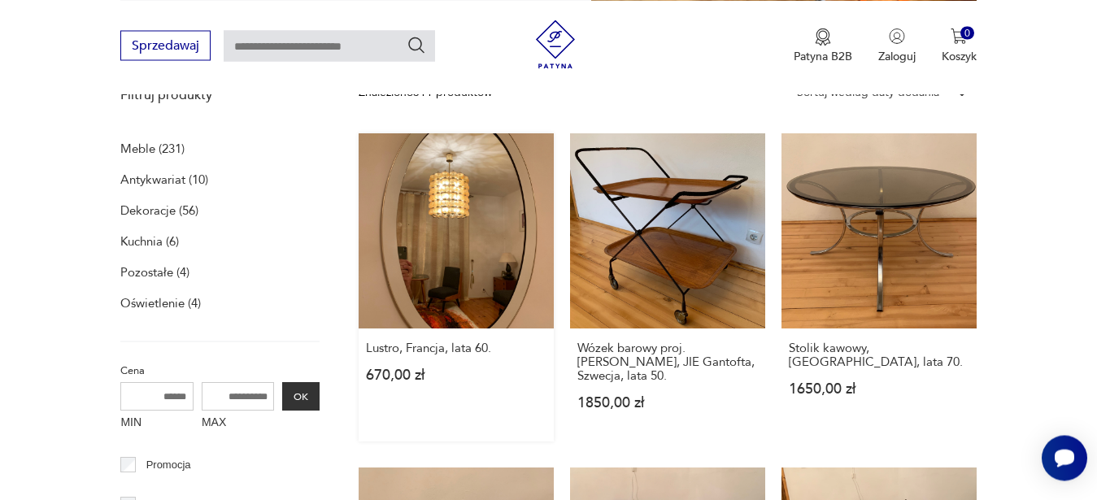
click at [504, 278] on link "Lustro, Francja, lata 60. 670,00 zł" at bounding box center [455, 287] width 195 height 308
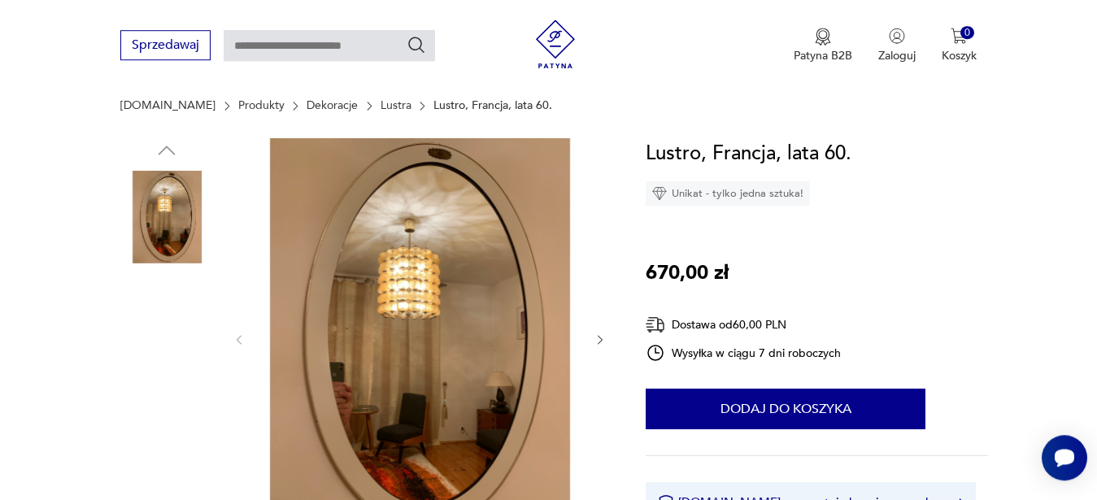
scroll to position [166, 0]
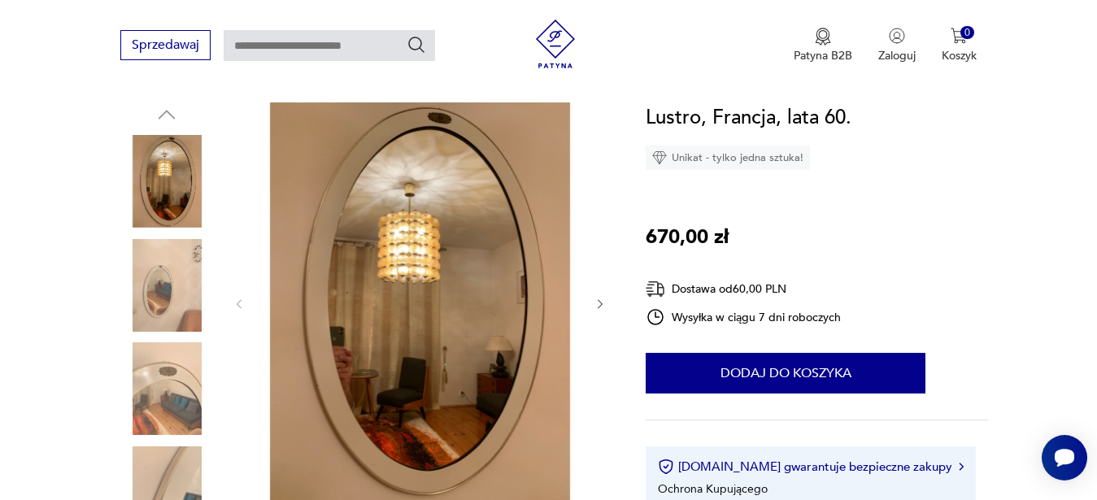
click at [600, 307] on icon "button" at bounding box center [600, 305] width 14 height 14
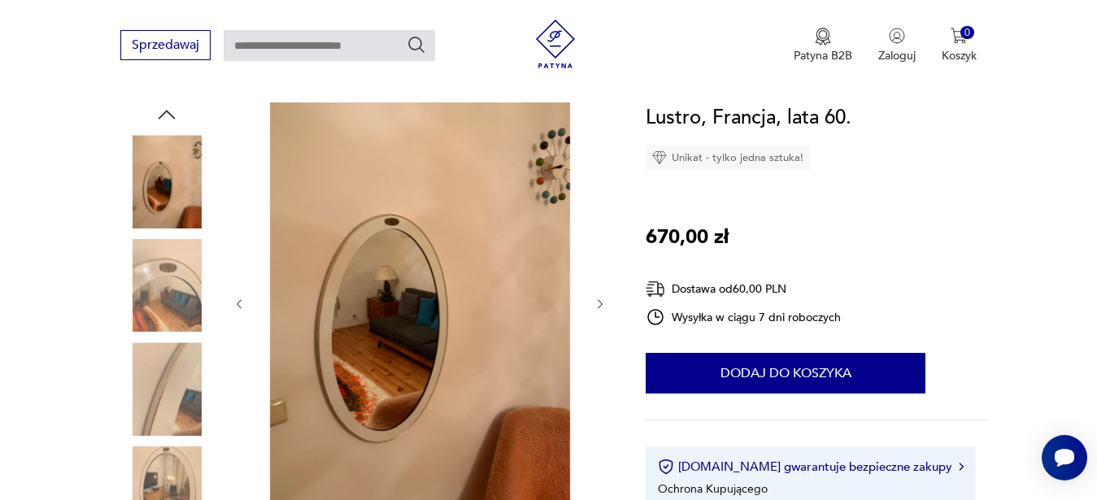
click at [234, 294] on div at bounding box center [419, 303] width 374 height 403
click at [241, 302] on icon "button" at bounding box center [239, 305] width 14 height 14
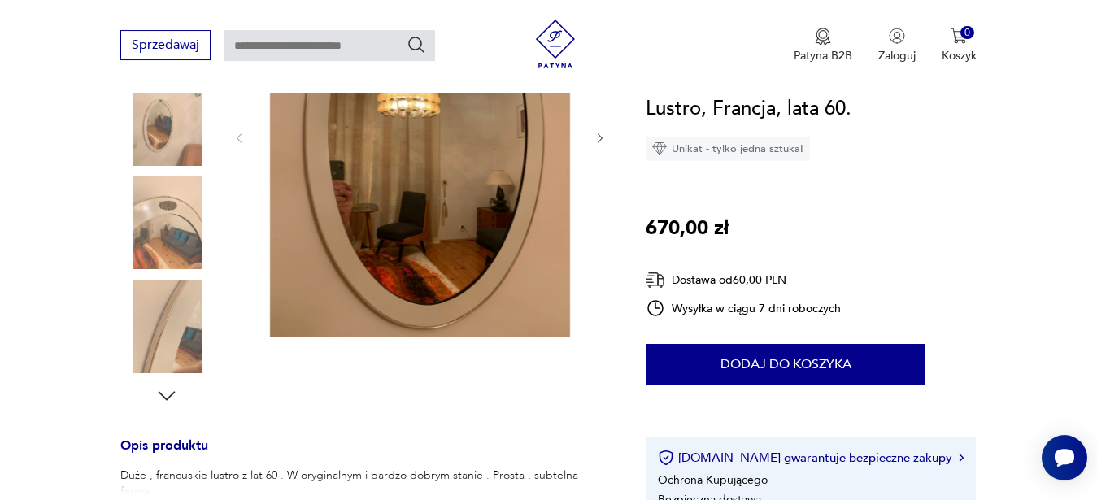
scroll to position [83, 0]
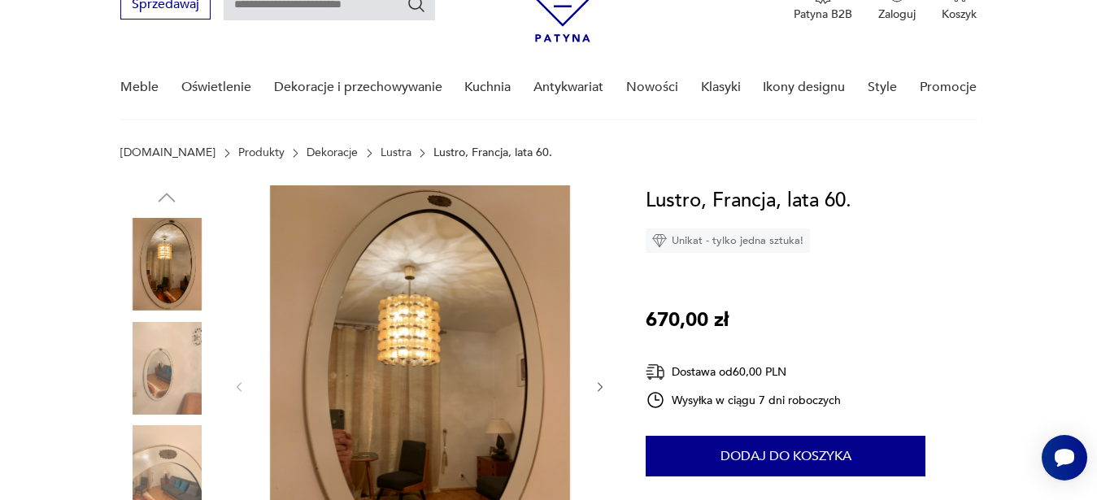
click at [474, 386] on img at bounding box center [420, 385] width 314 height 400
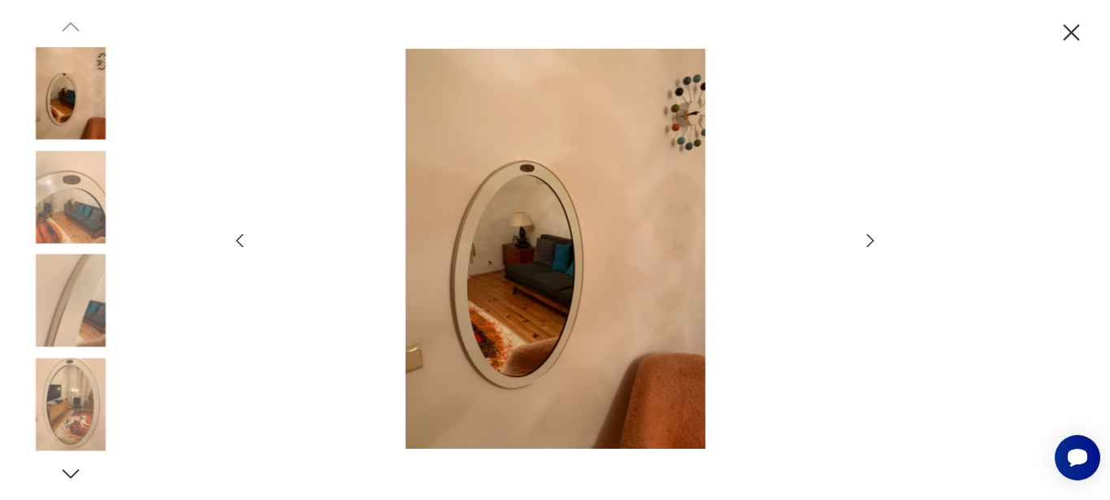
click at [542, 279] on img at bounding box center [555, 249] width 579 height 400
click at [246, 236] on icon "button" at bounding box center [240, 241] width 20 height 20
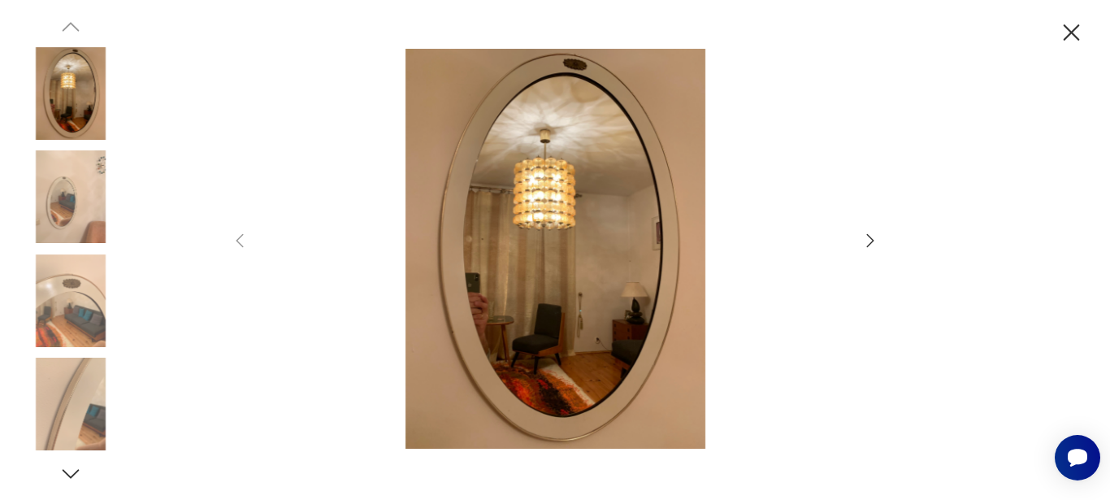
click at [1066, 30] on icon "button" at bounding box center [1072, 33] width 28 height 28
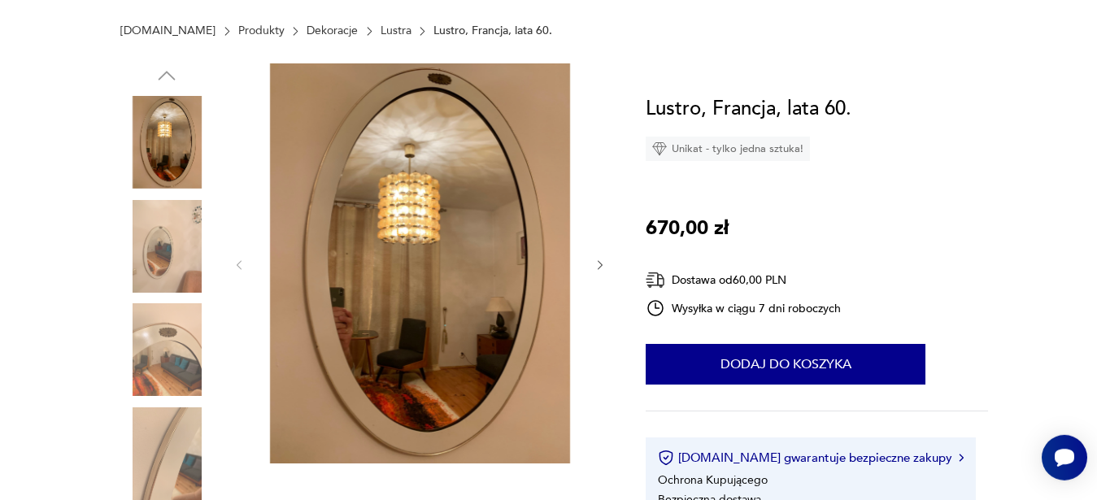
scroll to position [249, 0]
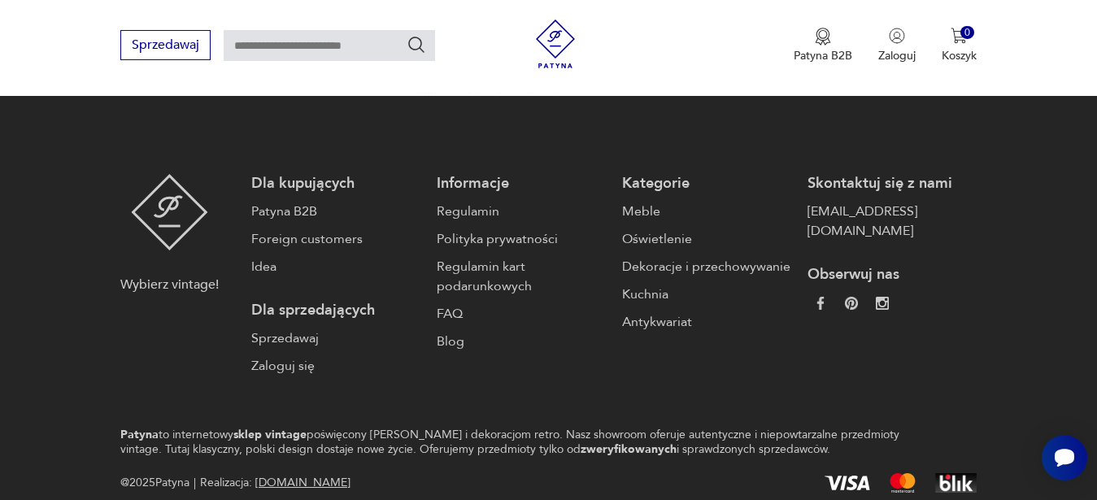
scroll to position [2695, 0]
